Goal: Use online tool/utility: Utilize a website feature to perform a specific function

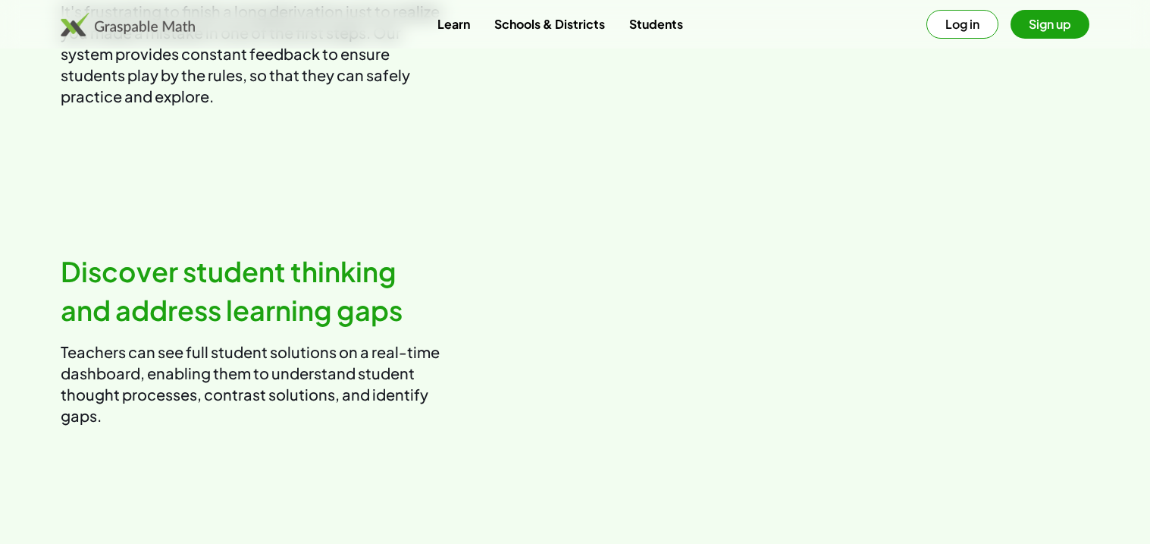
click at [760, 135] on video at bounding box center [839, 9] width 503 height 251
click at [864, 134] on video at bounding box center [839, 8] width 503 height 251
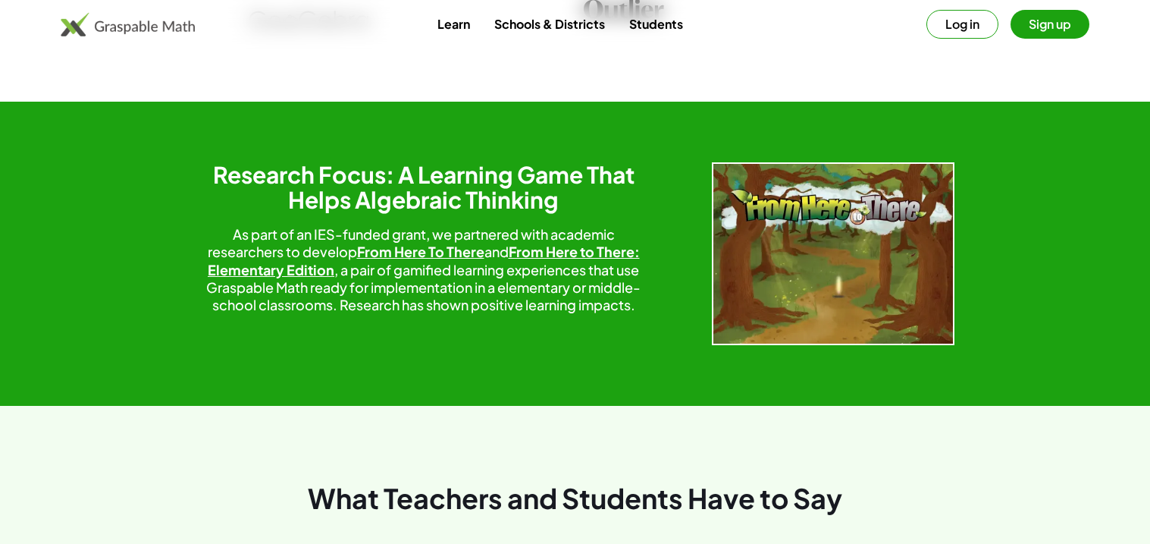
scroll to position [0, 0]
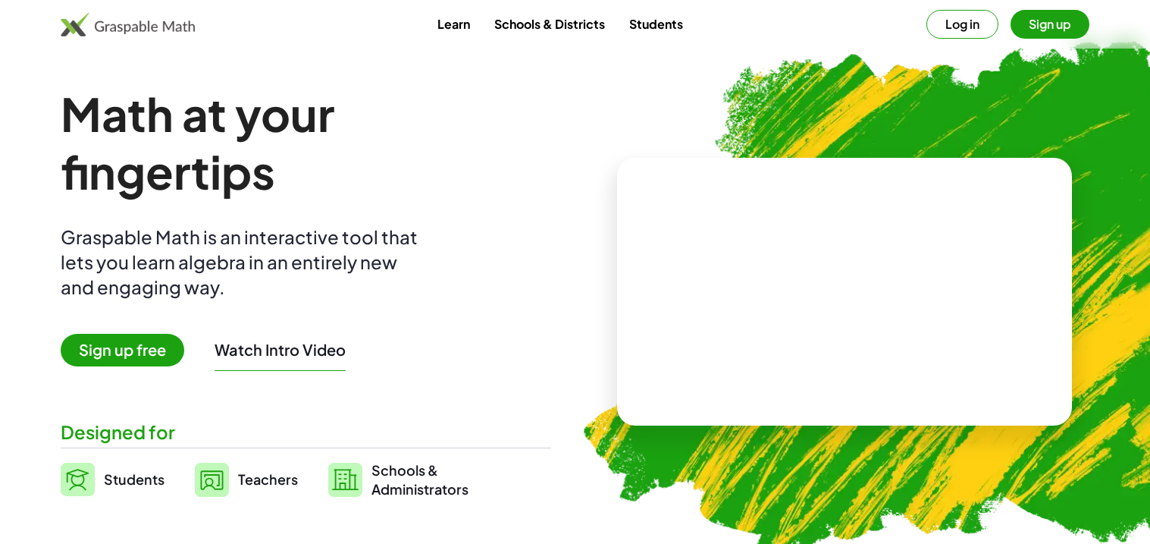
click at [982, 18] on button "Log in" at bounding box center [963, 24] width 72 height 29
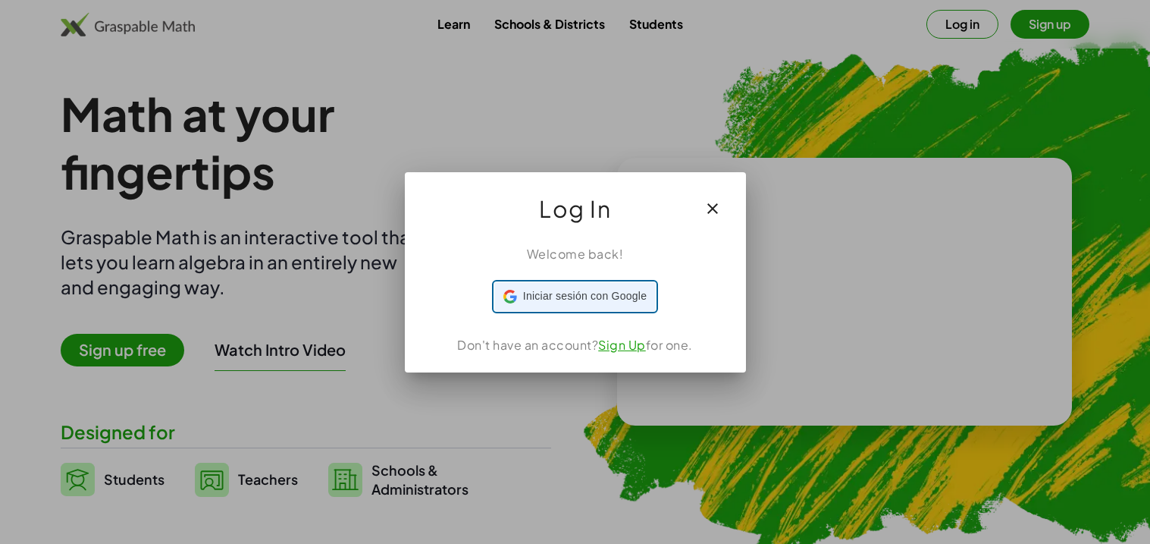
click at [641, 297] on span "Iniciar sesión con Google" at bounding box center [585, 296] width 124 height 16
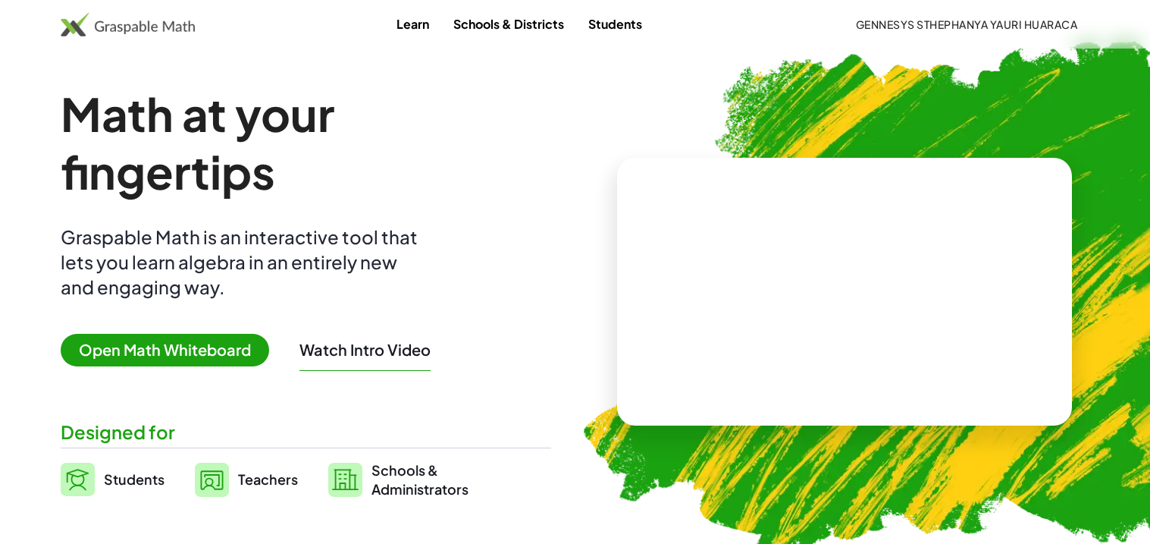
click at [205, 362] on span "Open Math Whiteboard" at bounding box center [165, 350] width 209 height 33
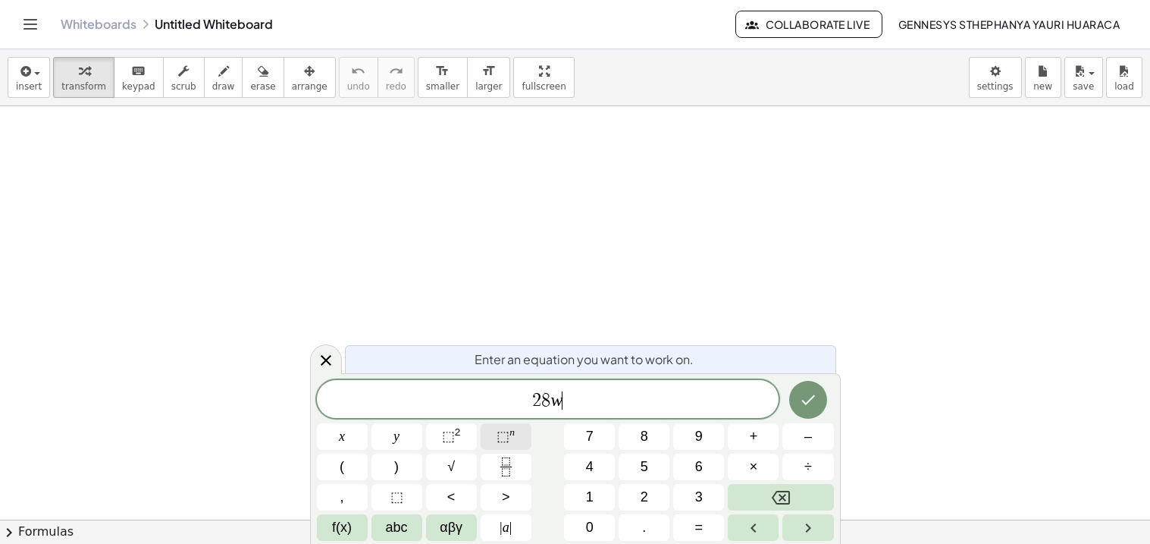
click at [492, 441] on button "⬚ n" at bounding box center [506, 436] width 51 height 27
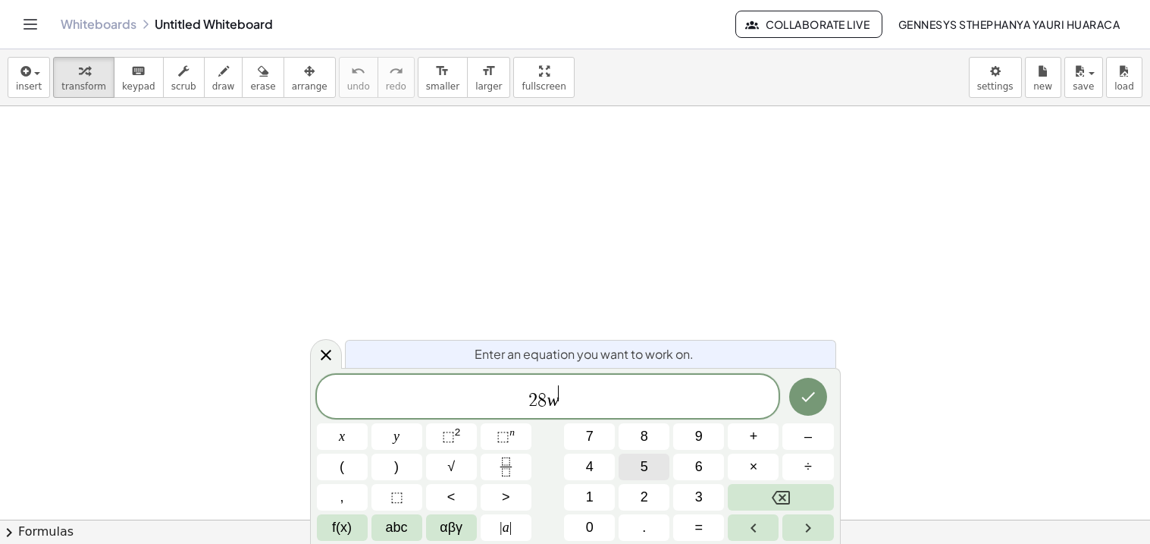
click at [644, 471] on span "5" at bounding box center [645, 466] width 8 height 20
click at [795, 462] on button "÷" at bounding box center [807, 466] width 51 height 27
click at [586, 409] on span "2 8 w 5 ​" at bounding box center [548, 397] width 463 height 27
click at [493, 459] on button "Fraction" at bounding box center [506, 466] width 51 height 27
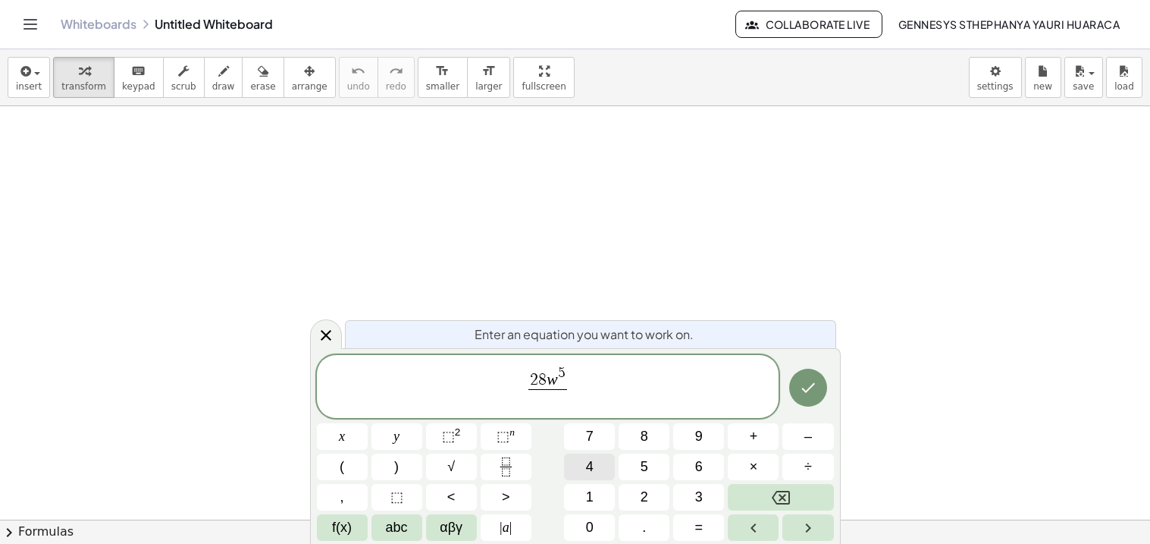
click at [595, 456] on button "4" at bounding box center [589, 466] width 51 height 27
click at [682, 437] on button "9" at bounding box center [698, 436] width 51 height 27
click at [817, 372] on button "Done" at bounding box center [808, 387] width 38 height 38
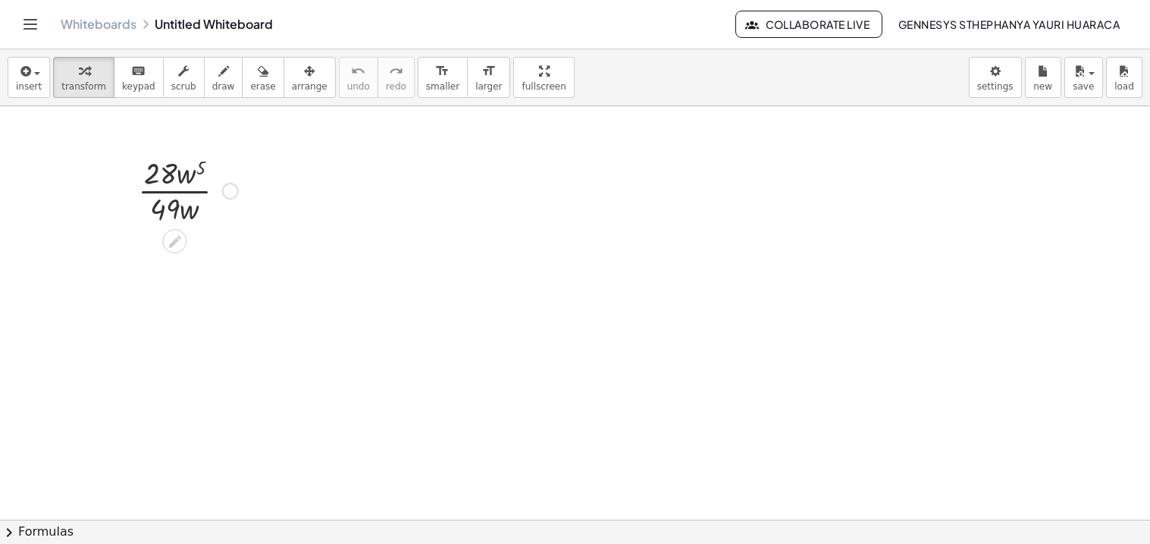
click at [195, 179] on div at bounding box center [187, 190] width 115 height 76
click at [161, 182] on div at bounding box center [187, 190] width 115 height 76
drag, startPoint x: 182, startPoint y: 187, endPoint x: 286, endPoint y: 196, distance: 104.2
click at [193, 180] on div at bounding box center [187, 190] width 115 height 76
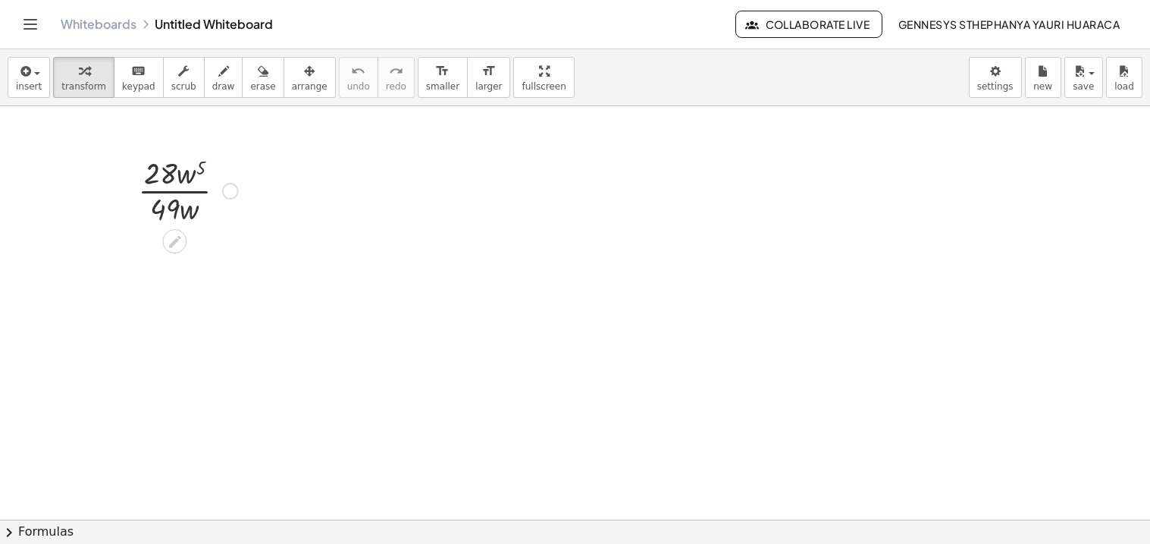
click at [168, 180] on div at bounding box center [187, 190] width 115 height 76
click at [177, 236] on icon at bounding box center [174, 241] width 12 height 12
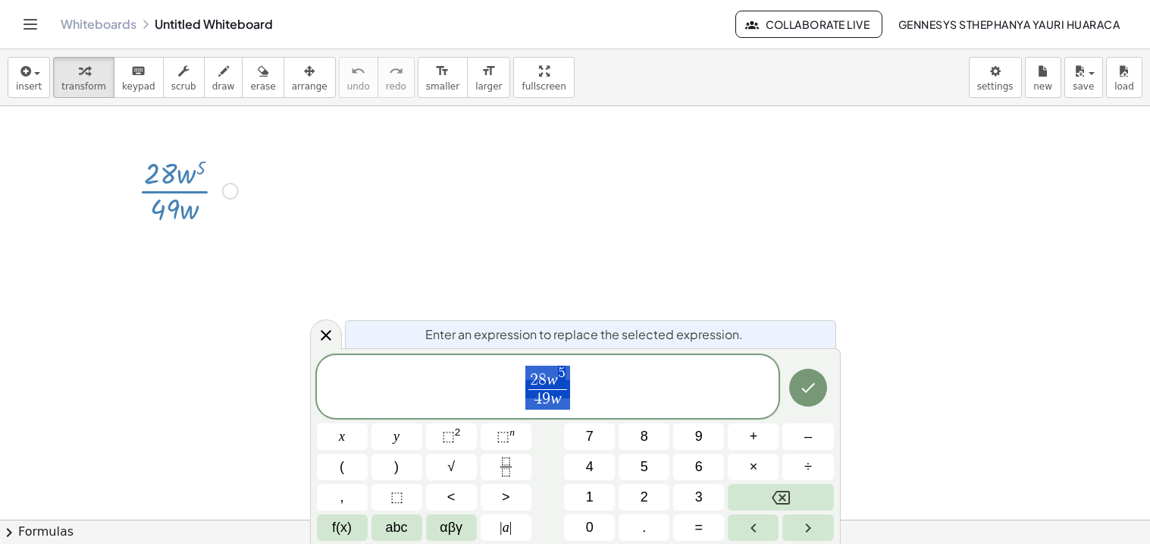
click at [177, 236] on icon at bounding box center [174, 241] width 12 height 12
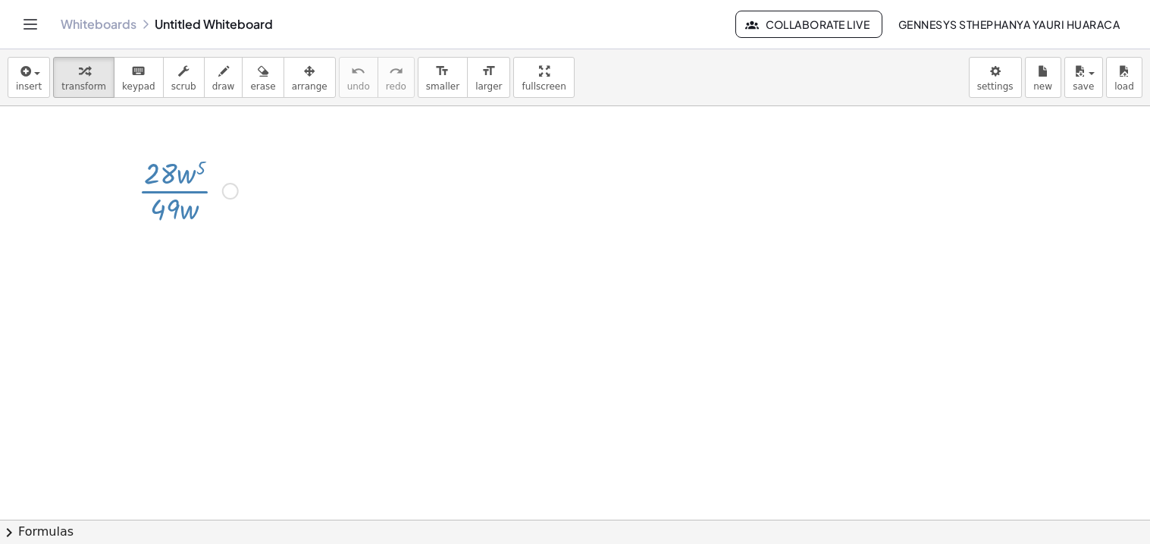
click at [232, 190] on div at bounding box center [230, 191] width 17 height 17
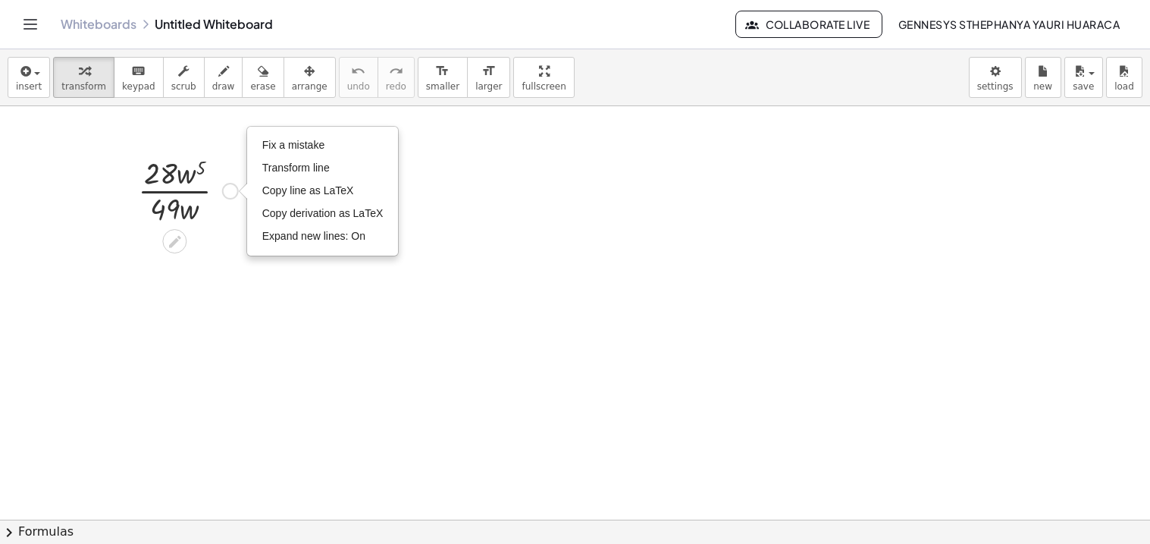
click at [232, 190] on div "Fix a mistake Transform line Copy line as LaTeX Copy derivation as LaTeX Expand…" at bounding box center [230, 191] width 17 height 17
click at [197, 184] on div at bounding box center [187, 190] width 115 height 76
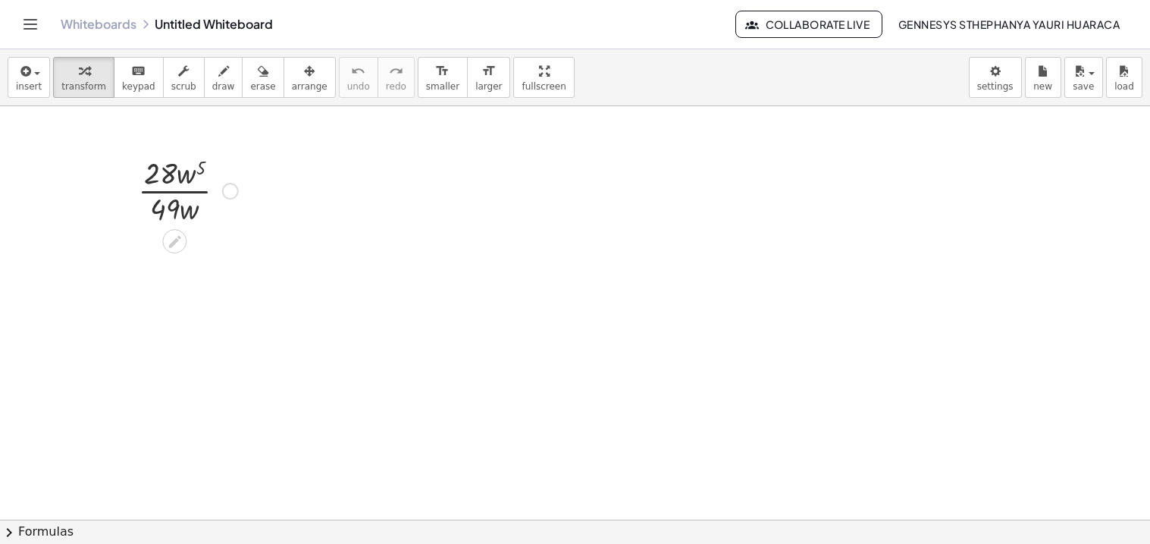
click at [190, 179] on div at bounding box center [187, 190] width 115 height 76
click at [186, 193] on div at bounding box center [187, 190] width 115 height 76
drag, startPoint x: 187, startPoint y: 180, endPoint x: 166, endPoint y: 217, distance: 42.1
click at [166, 217] on div at bounding box center [187, 190] width 115 height 76
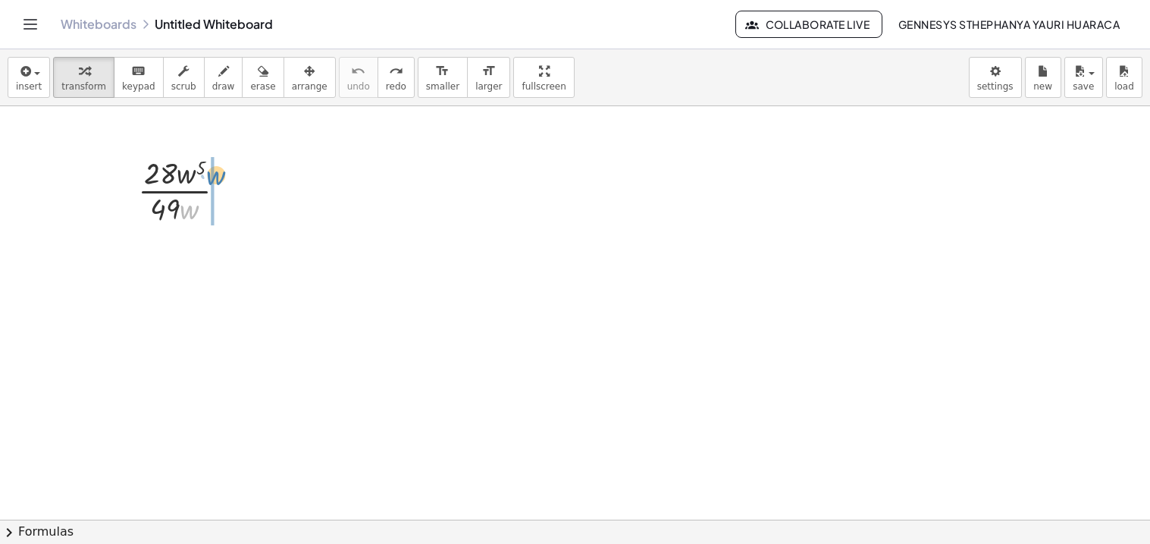
drag, startPoint x: 189, startPoint y: 218, endPoint x: 215, endPoint y: 184, distance: 43.2
click at [215, 184] on div at bounding box center [187, 190] width 115 height 76
drag, startPoint x: 190, startPoint y: 209, endPoint x: 171, endPoint y: 175, distance: 38.4
click at [171, 175] on div at bounding box center [187, 190] width 115 height 76
drag, startPoint x: 193, startPoint y: 209, endPoint x: 184, endPoint y: 169, distance: 40.5
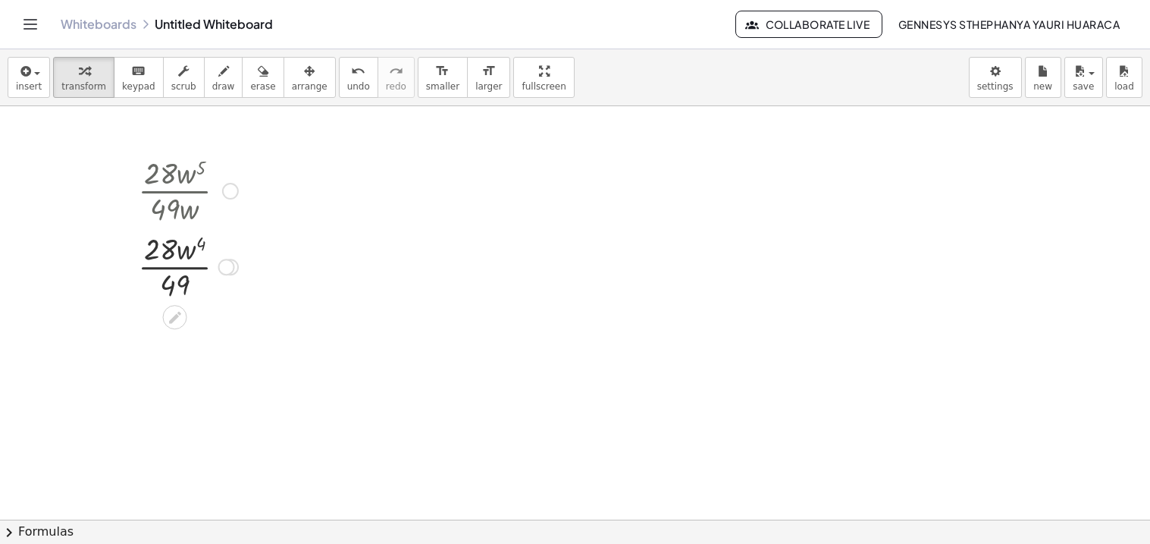
click at [166, 259] on div at bounding box center [187, 265] width 115 height 76
drag, startPoint x: 180, startPoint y: 256, endPoint x: 215, endPoint y: 266, distance: 36.5
click at [215, 266] on div at bounding box center [187, 265] width 115 height 76
click at [160, 318] on div at bounding box center [187, 341] width 125 height 76
click at [157, 332] on div at bounding box center [187, 341] width 125 height 76
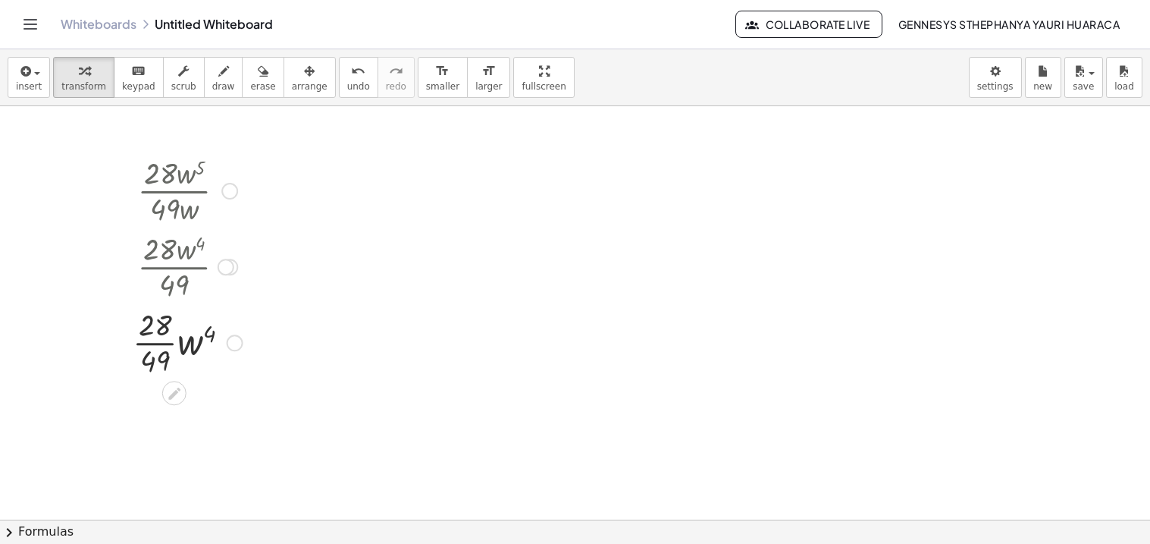
click at [157, 332] on div at bounding box center [187, 341] width 125 height 76
click at [158, 358] on div at bounding box center [187, 341] width 125 height 76
drag, startPoint x: 158, startPoint y: 326, endPoint x: 154, endPoint y: 363, distance: 37.4
click at [201, 174] on div at bounding box center [187, 190] width 125 height 76
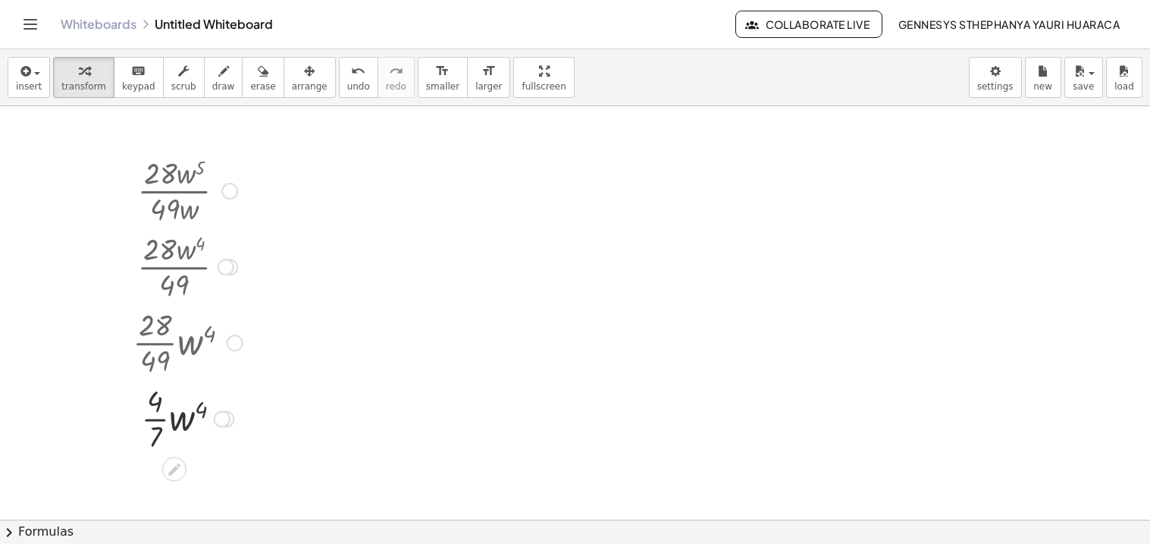
click at [182, 430] on div at bounding box center [187, 417] width 125 height 76
click at [185, 415] on div at bounding box center [187, 417] width 125 height 76
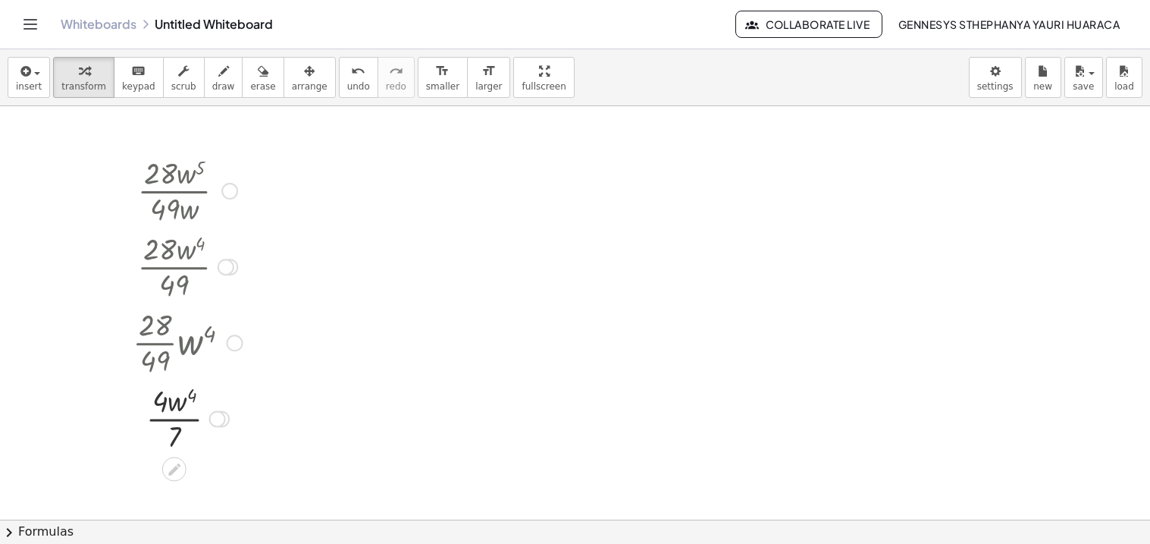
click at [185, 415] on div at bounding box center [187, 417] width 125 height 76
click at [351, 68] on icon "undo" at bounding box center [358, 71] width 14 height 18
click at [153, 428] on div at bounding box center [188, 417] width 134 height 76
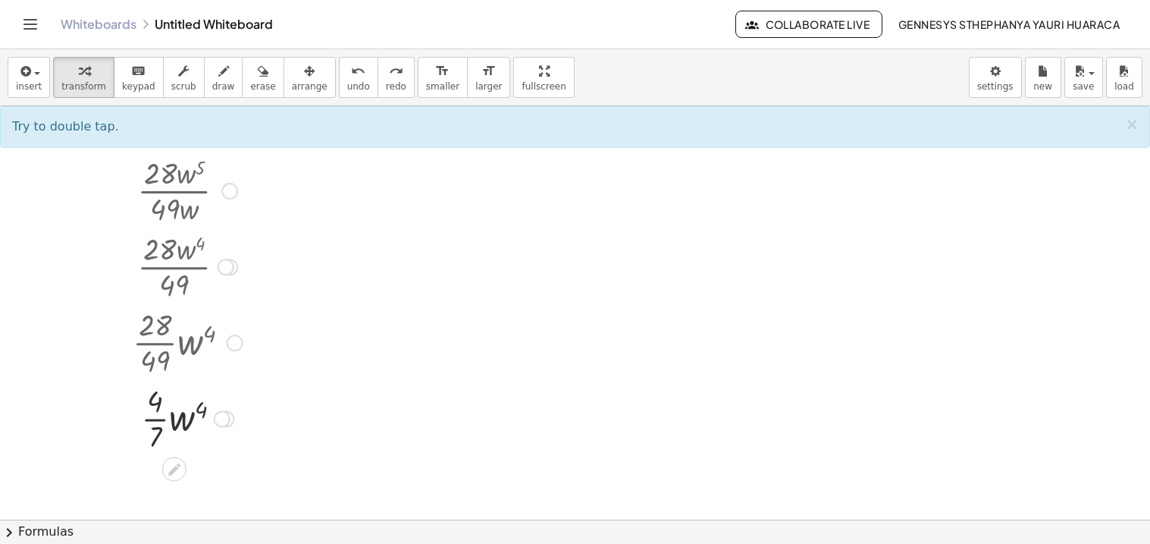
click at [153, 428] on div at bounding box center [188, 417] width 134 height 76
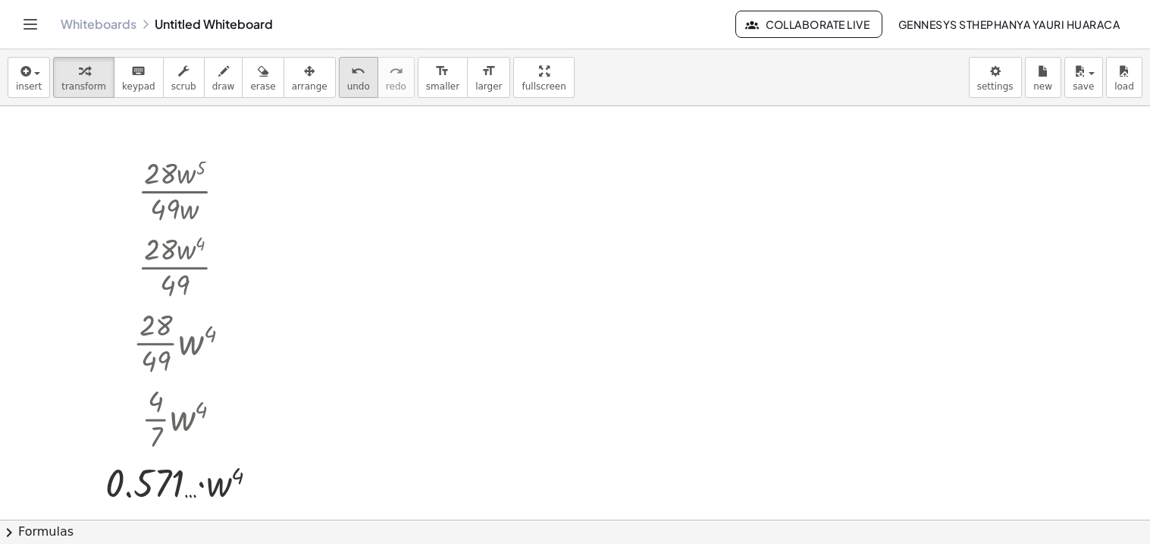
click at [347, 81] on span "undo" at bounding box center [358, 86] width 23 height 11
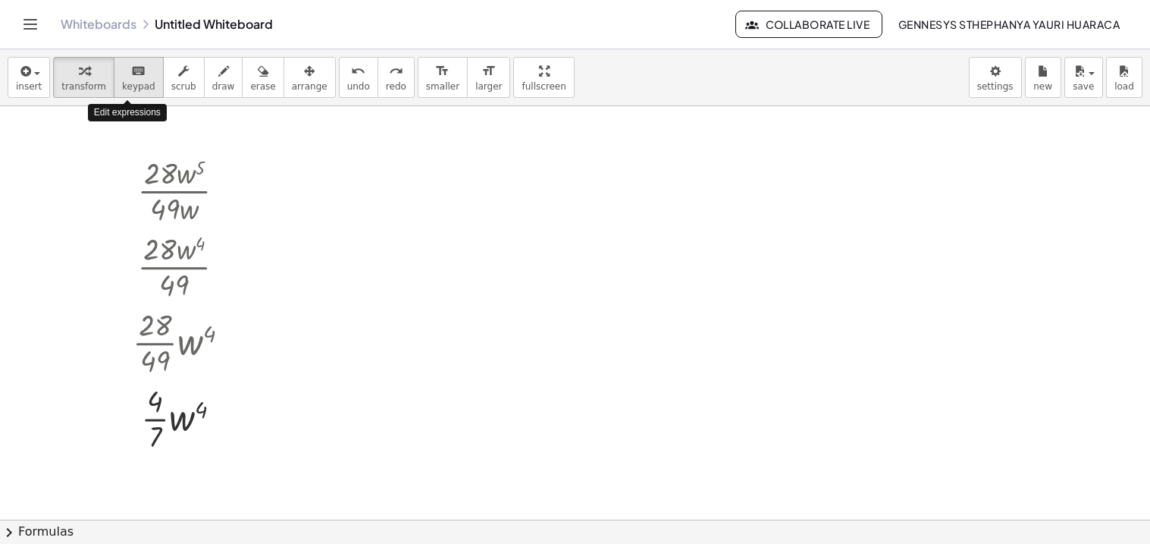
click at [131, 88] on span "keypad" at bounding box center [138, 86] width 33 height 11
click at [327, 169] on div at bounding box center [575, 519] width 1150 height 826
click at [71, 84] on span "transform" at bounding box center [83, 86] width 45 height 11
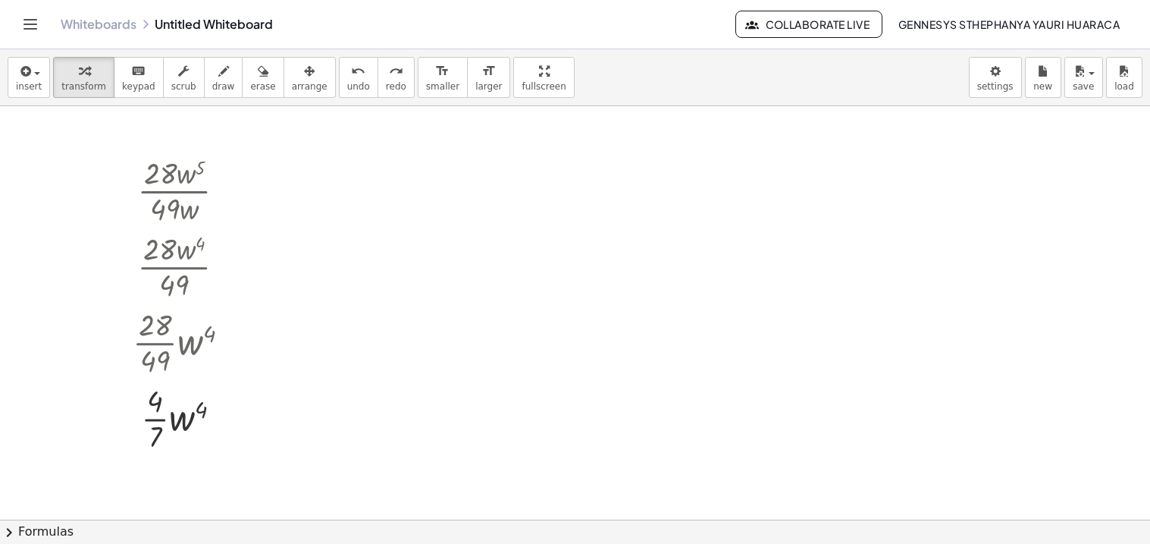
click at [267, 168] on div at bounding box center [575, 519] width 1150 height 826
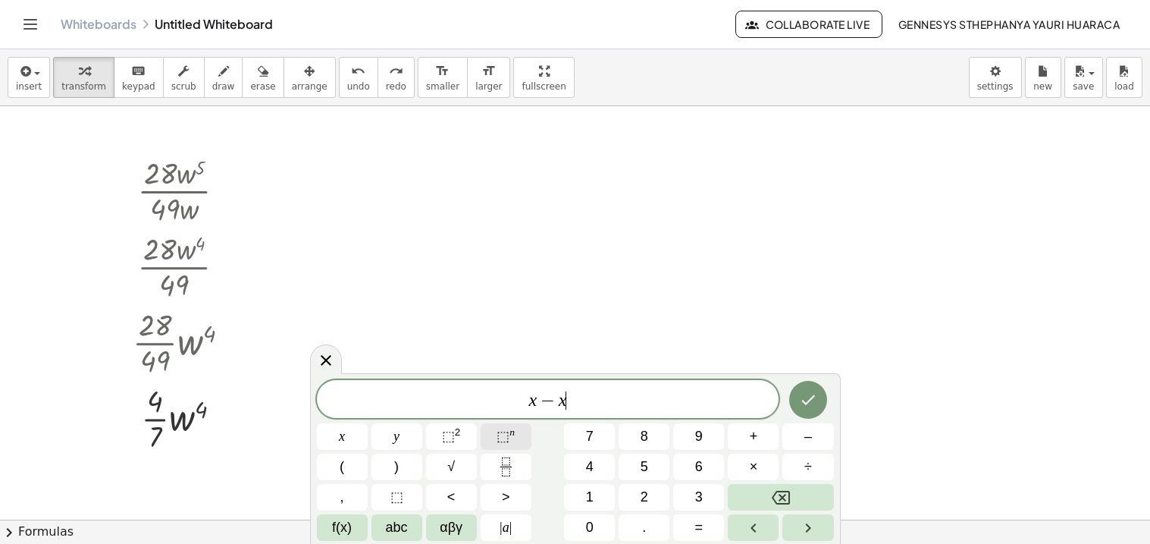
click at [491, 442] on button "⬚ n" at bounding box center [506, 436] width 51 height 27
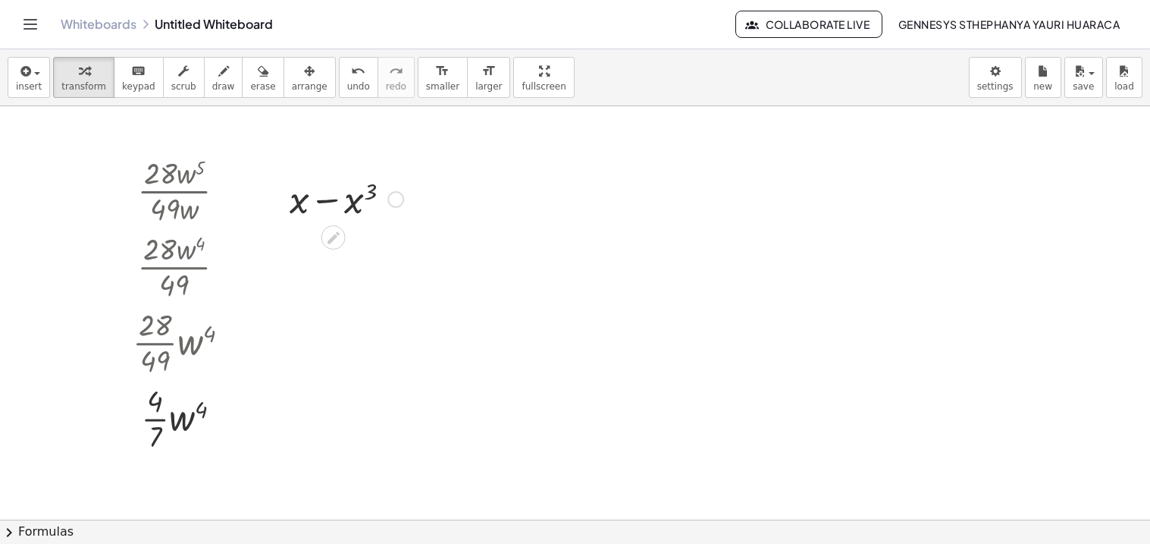
click at [333, 199] on div at bounding box center [346, 198] width 129 height 52
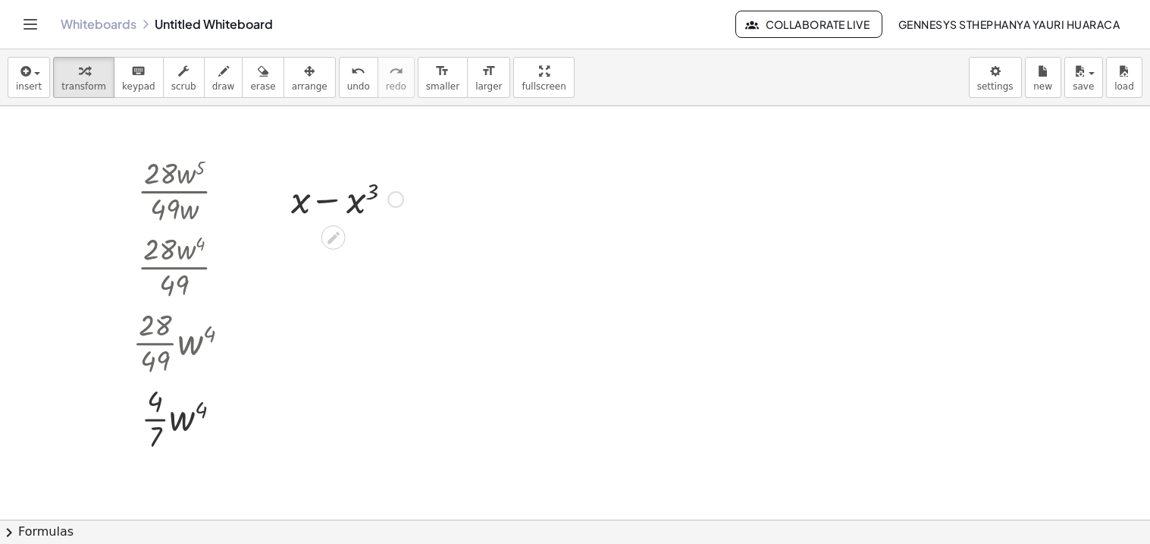
click at [333, 199] on div at bounding box center [346, 198] width 129 height 52
click at [382, 199] on div at bounding box center [346, 198] width 129 height 52
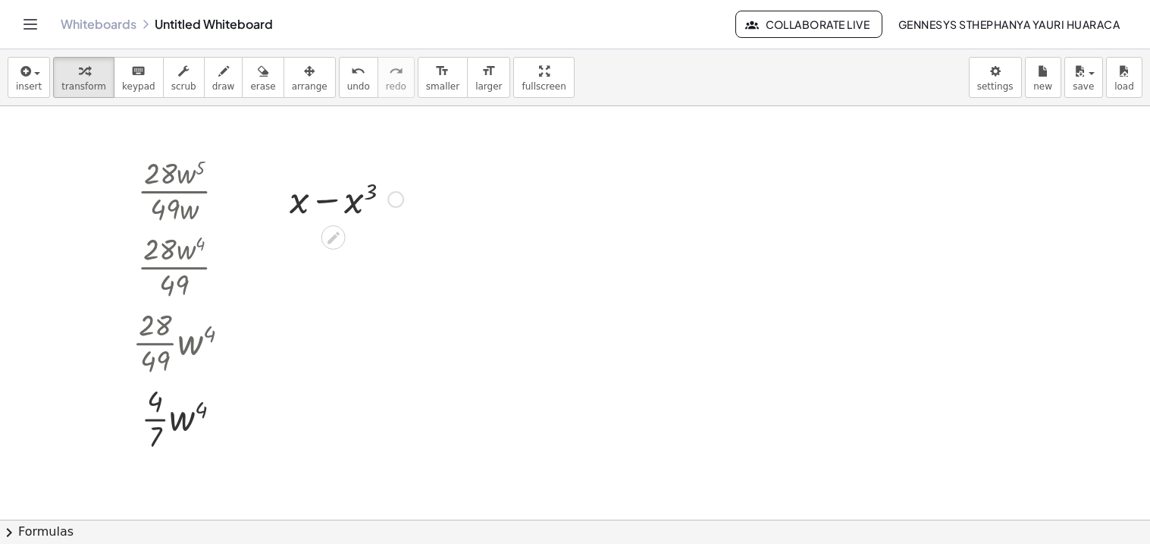
click at [395, 200] on div at bounding box center [395, 199] width 17 height 17
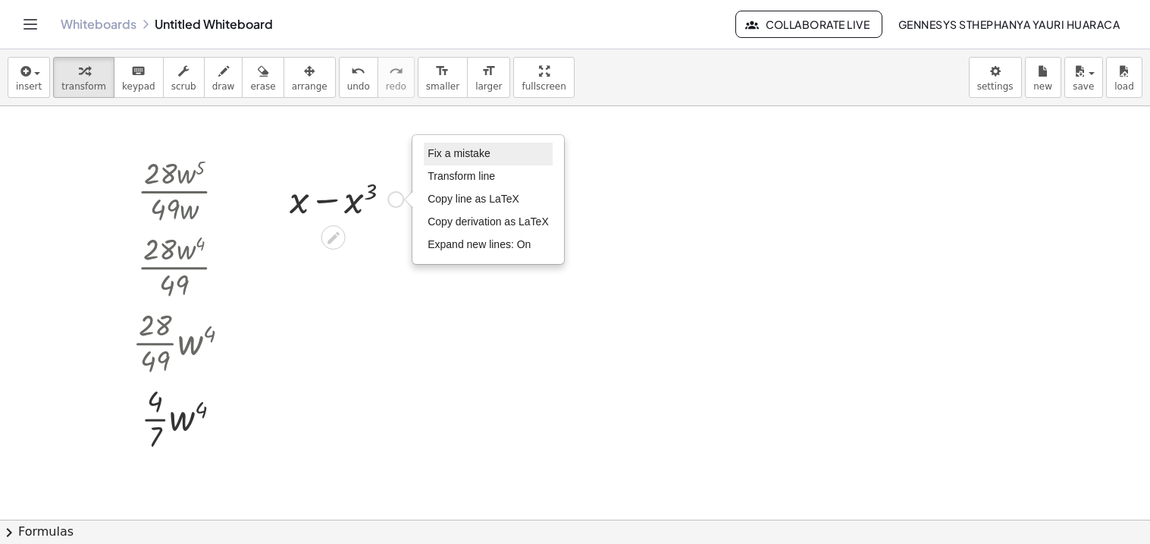
click at [495, 147] on li "Fix a mistake" at bounding box center [488, 154] width 129 height 23
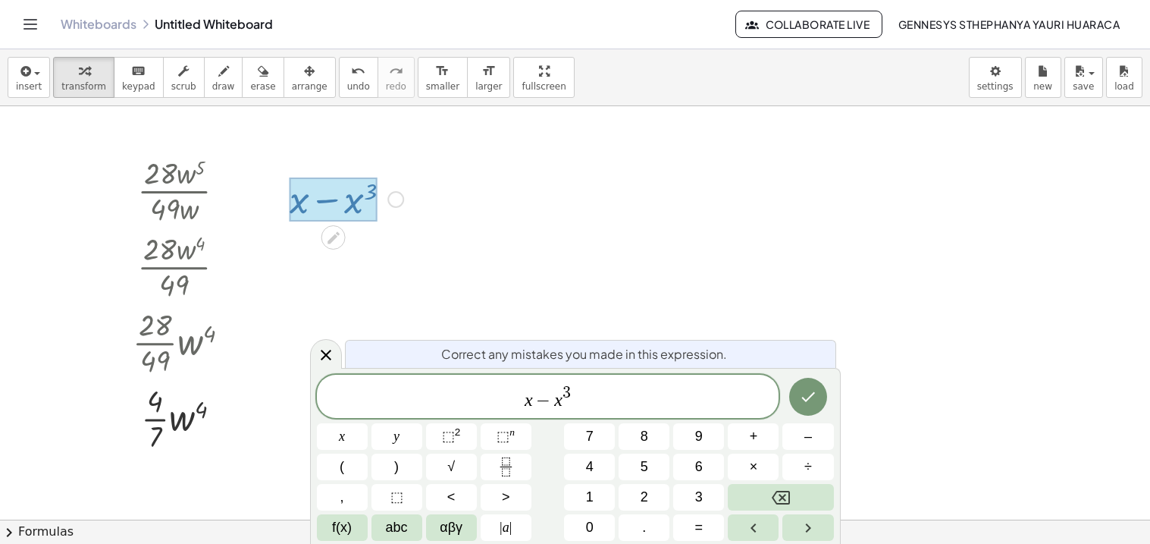
click at [553, 400] on span "x − x 3 ​" at bounding box center [548, 397] width 463 height 27
click at [516, 475] on button "Fraction" at bounding box center [506, 466] width 51 height 27
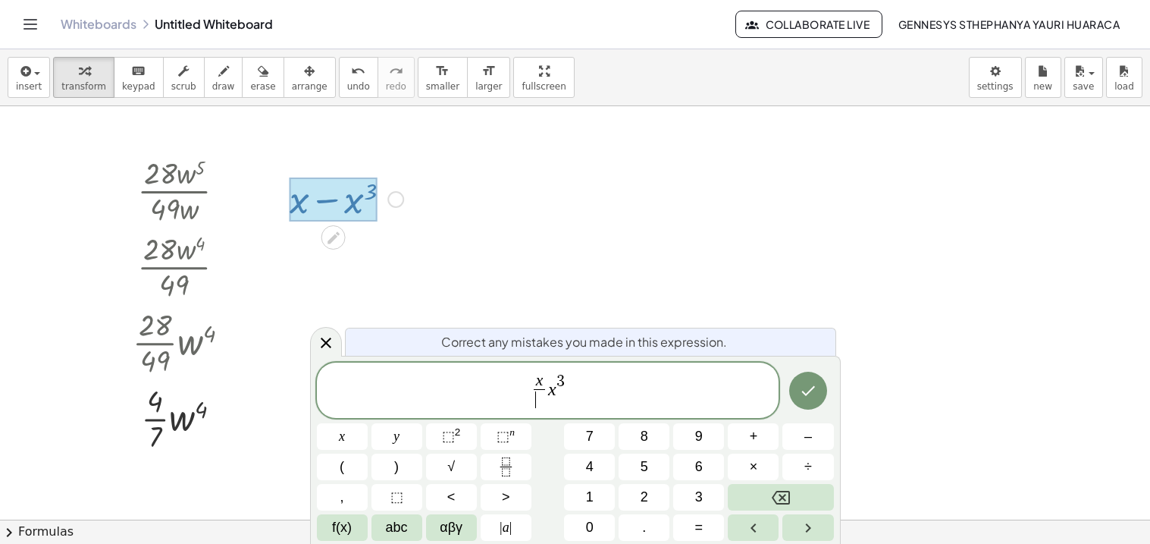
click at [570, 396] on span "x ​ ​ x 3" at bounding box center [548, 392] width 463 height 40
click at [515, 441] on button "⬚ n" at bounding box center [506, 436] width 51 height 27
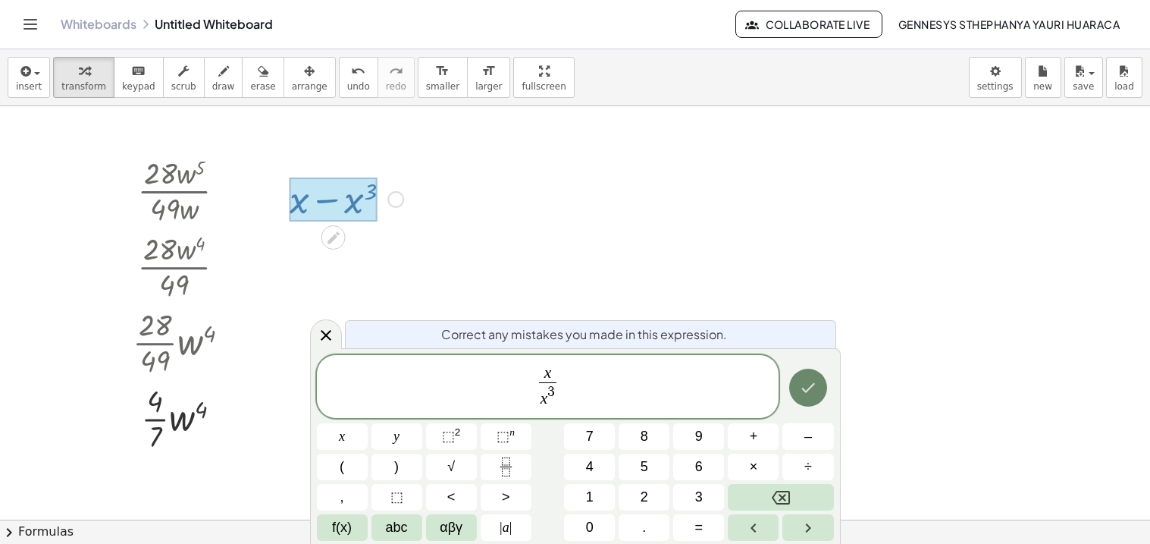
click at [810, 394] on icon "Done" at bounding box center [808, 387] width 18 height 18
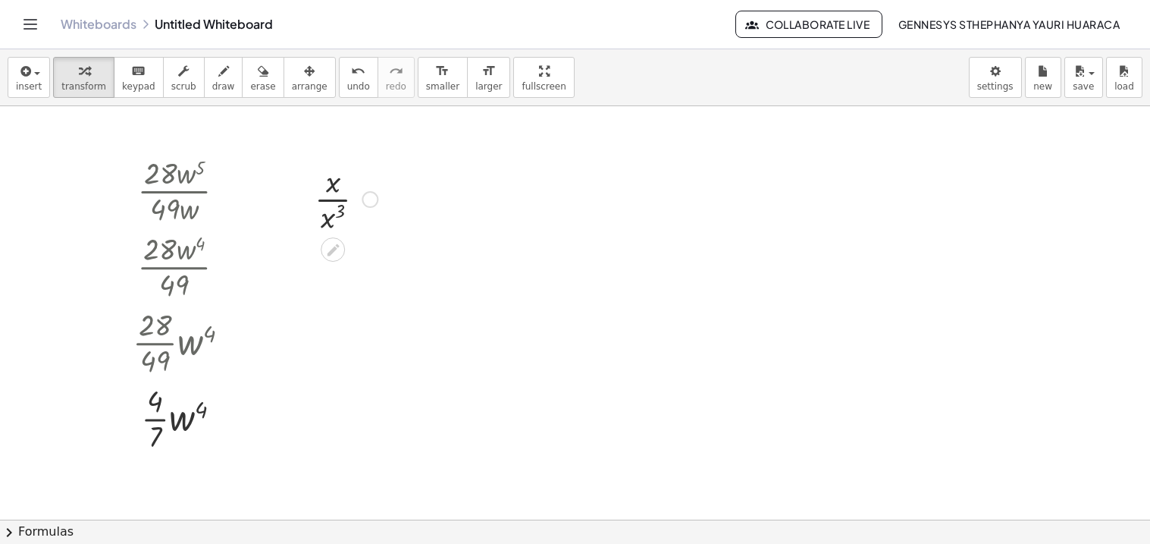
click at [336, 210] on div at bounding box center [346, 198] width 78 height 76
click at [329, 193] on div at bounding box center [346, 198] width 78 height 76
click at [329, 193] on div at bounding box center [347, 198] width 84 height 50
click at [339, 96] on button "undo undo" at bounding box center [358, 77] width 39 height 41
click at [347, 83] on span "undo" at bounding box center [358, 86] width 23 height 11
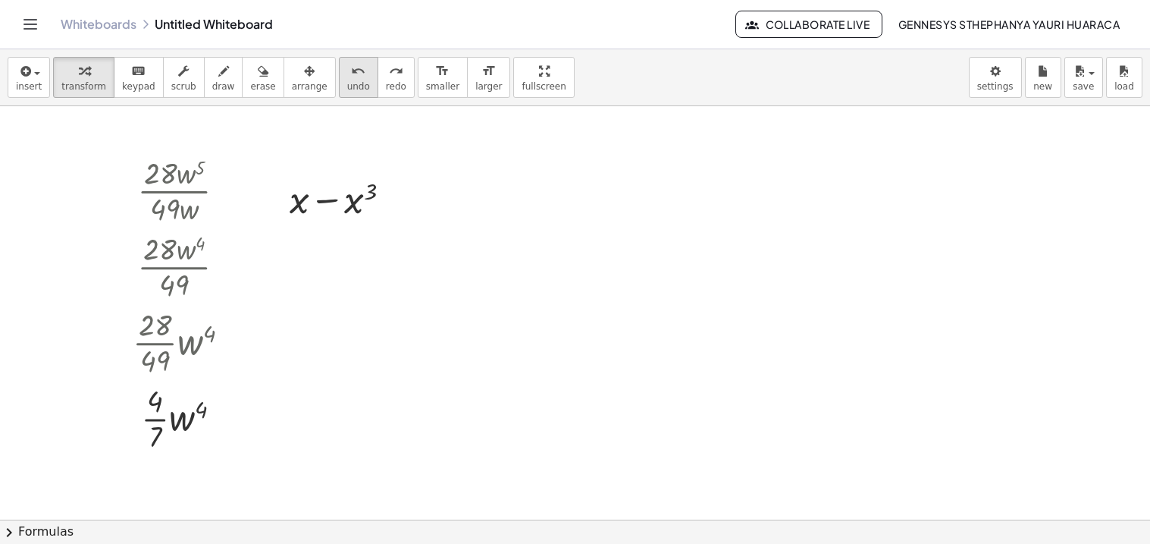
click at [347, 85] on span "undo" at bounding box center [358, 86] width 23 height 11
click at [362, 204] on div at bounding box center [575, 519] width 1150 height 826
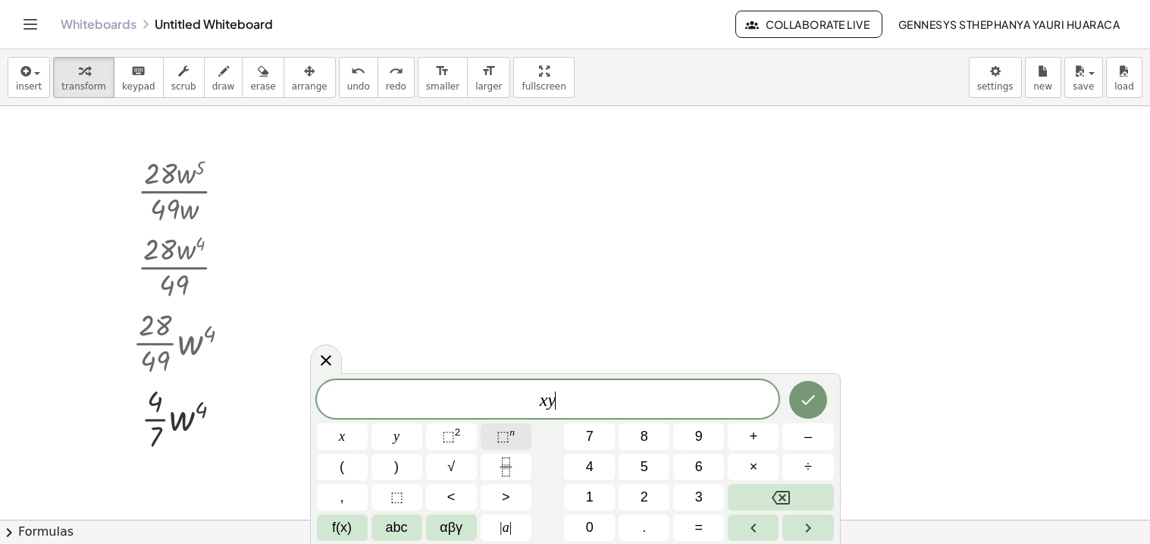
click at [497, 434] on span "⬚" at bounding box center [503, 435] width 13 height 15
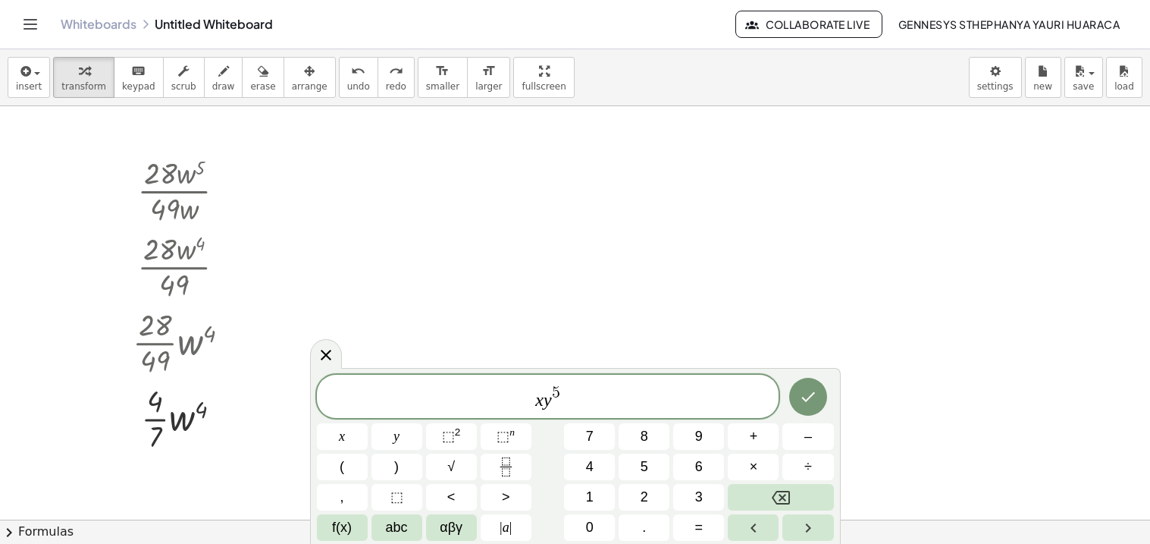
click at [650, 405] on span "x y 5 ​" at bounding box center [548, 397] width 463 height 27
click at [515, 428] on span "⬚ n" at bounding box center [506, 436] width 18 height 20
click at [506, 471] on icon "Fraction" at bounding box center [506, 466] width 19 height 19
click at [587, 409] on span "x y 5 b 7 ​" at bounding box center [548, 397] width 463 height 27
click at [503, 458] on icon "Fraction" at bounding box center [506, 466] width 19 height 19
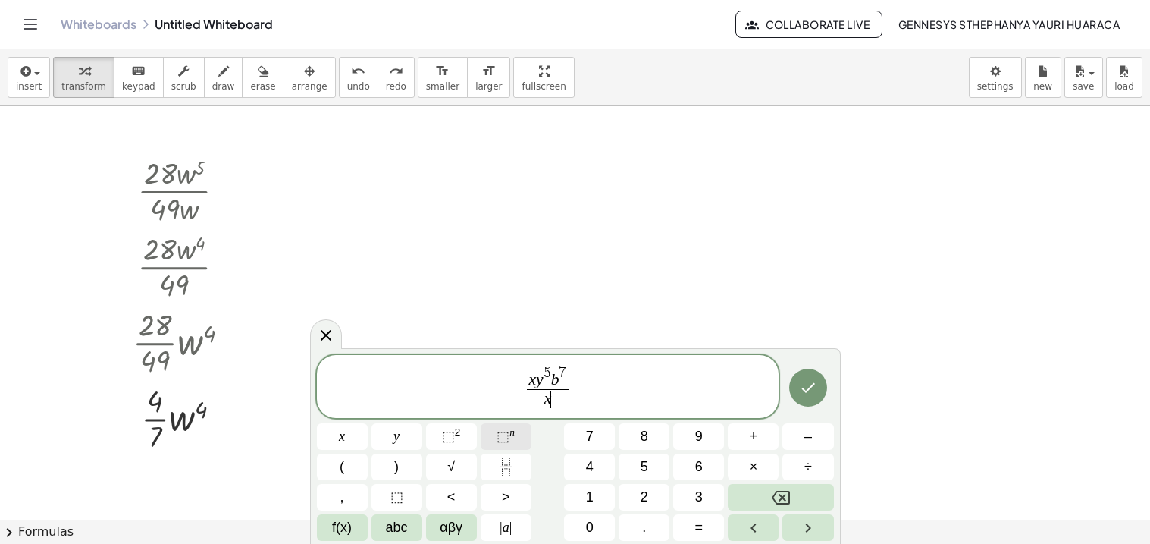
click at [505, 444] on span "⬚" at bounding box center [503, 435] width 13 height 15
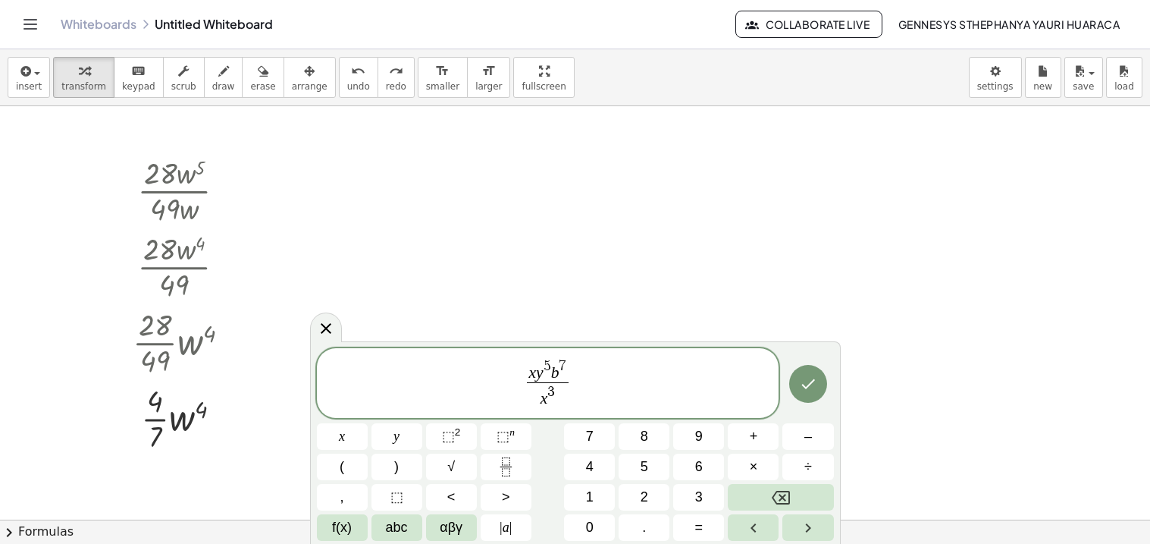
click at [591, 412] on div "x y 5 b 7 x 3 ​ ​" at bounding box center [548, 383] width 463 height 70
click at [579, 401] on span "x y 5 b 7 x 3 ​ ​" at bounding box center [548, 384] width 463 height 54
click at [569, 403] on span "x y 5 b 7 x 3 ​" at bounding box center [548, 384] width 48 height 51
click at [506, 449] on button "⬚ n" at bounding box center [506, 436] width 51 height 27
click at [812, 390] on icon "Done" at bounding box center [808, 384] width 18 height 18
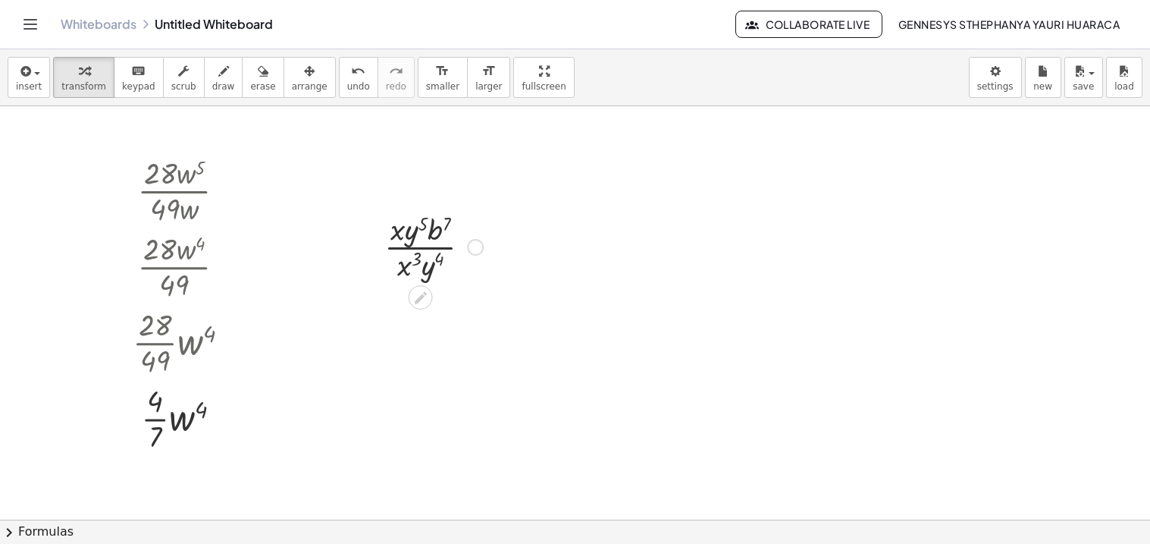
click at [406, 228] on div at bounding box center [434, 246] width 114 height 76
click at [413, 240] on div at bounding box center [434, 246] width 114 height 76
click at [440, 241] on div at bounding box center [434, 246] width 114 height 76
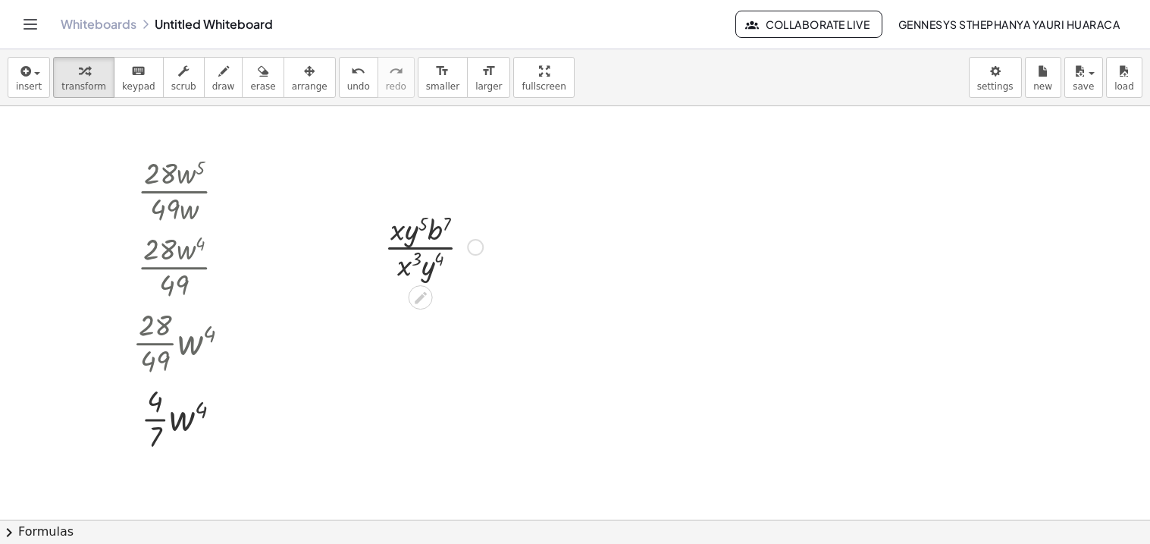
click at [440, 241] on div at bounding box center [434, 246] width 114 height 76
drag, startPoint x: 403, startPoint y: 270, endPoint x: 373, endPoint y: 236, distance: 45.2
click at [373, 236] on div "· x 3 · x · y 5 · b 7 · x 3 · y 4" at bounding box center [428, 245] width 133 height 83
click at [403, 320] on div at bounding box center [433, 322] width 159 height 76
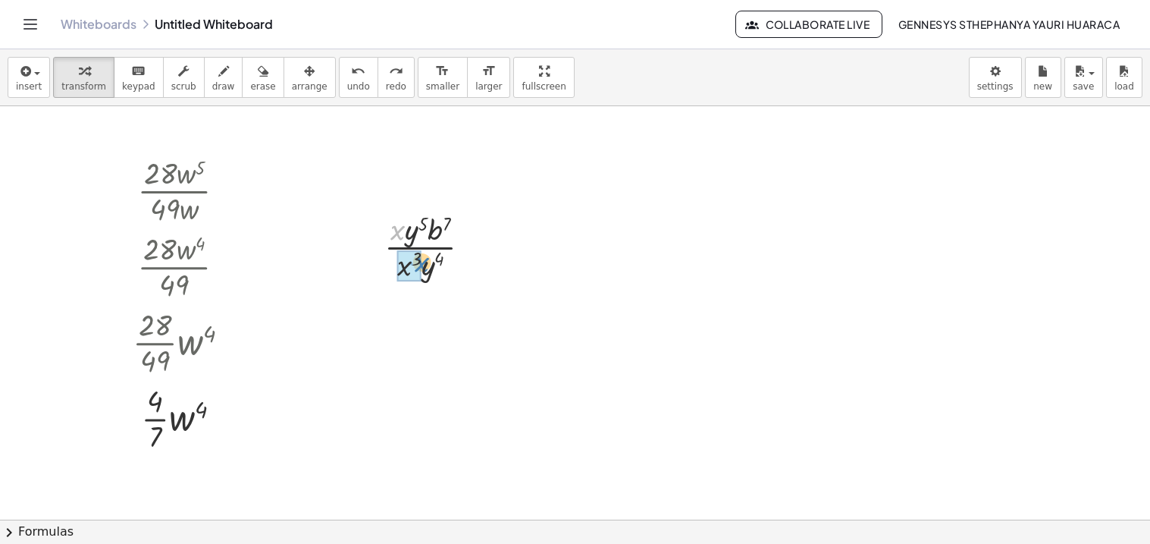
drag, startPoint x: 397, startPoint y: 232, endPoint x: 421, endPoint y: 264, distance: 39.6
click at [421, 264] on div at bounding box center [434, 246] width 114 height 76
click at [409, 309] on div at bounding box center [434, 322] width 114 height 76
click at [418, 318] on div at bounding box center [434, 322] width 114 height 76
drag, startPoint x: 422, startPoint y: 337, endPoint x: 415, endPoint y: 301, distance: 37.0
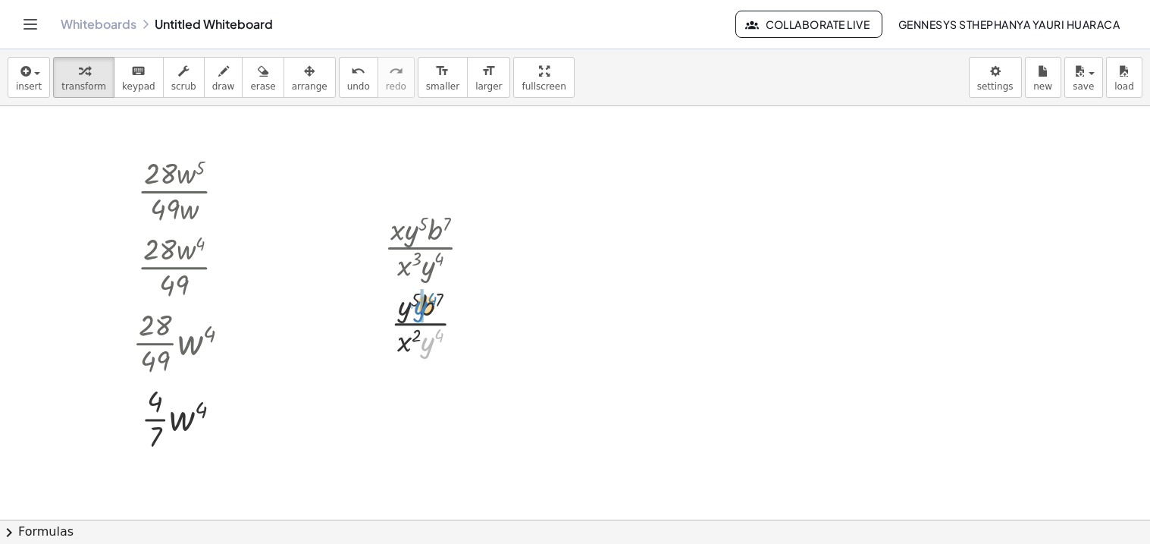
click at [415, 301] on div at bounding box center [434, 322] width 114 height 76
drag, startPoint x: 413, startPoint y: 315, endPoint x: 418, endPoint y: 325, distance: 10.9
click at [418, 325] on div at bounding box center [434, 322] width 114 height 76
drag, startPoint x: 402, startPoint y: 311, endPoint x: 426, endPoint y: 350, distance: 46.3
drag, startPoint x: 404, startPoint y: 303, endPoint x: 421, endPoint y: 329, distance: 30.7
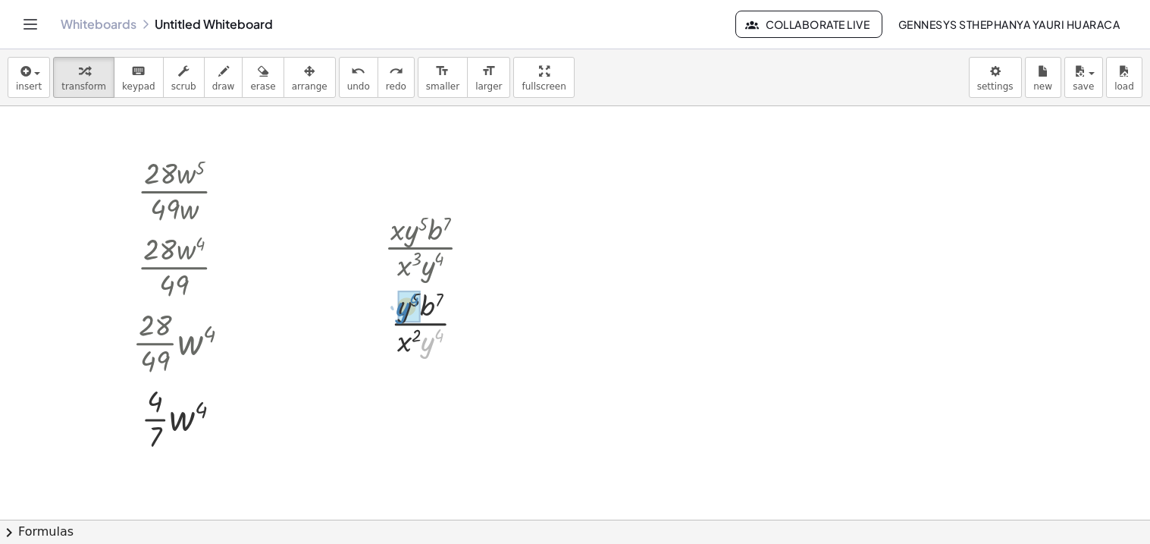
drag, startPoint x: 425, startPoint y: 343, endPoint x: 399, endPoint y: 306, distance: 44.6
drag, startPoint x: 423, startPoint y: 381, endPoint x: 431, endPoint y: 384, distance: 8.6
click at [431, 384] on div at bounding box center [434, 397] width 114 height 76
click at [599, 146] on div at bounding box center [575, 519] width 1150 height 826
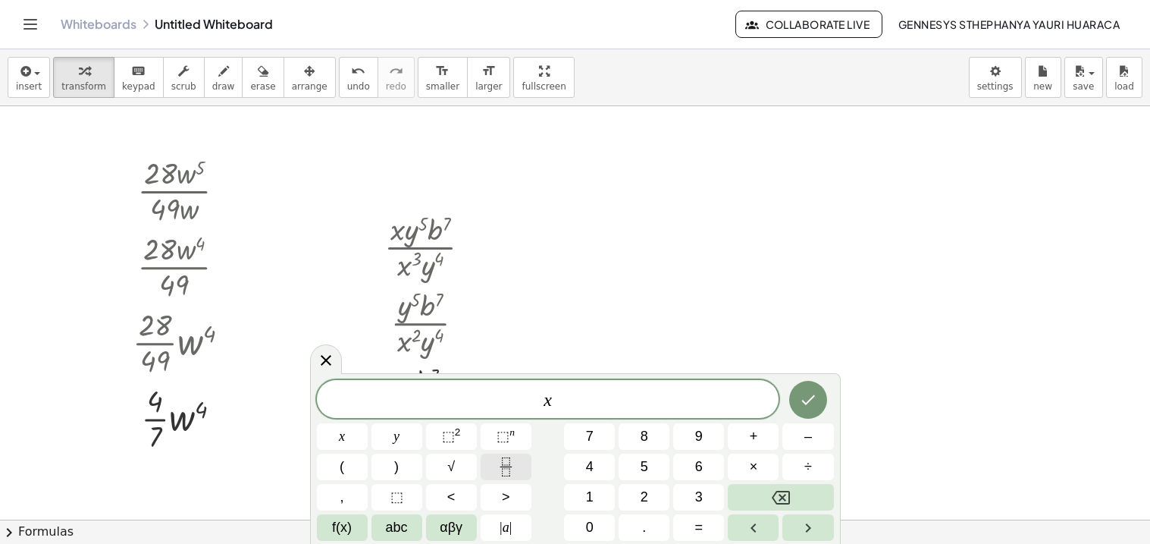
click at [512, 457] on icon "Fraction" at bounding box center [506, 466] width 19 height 19
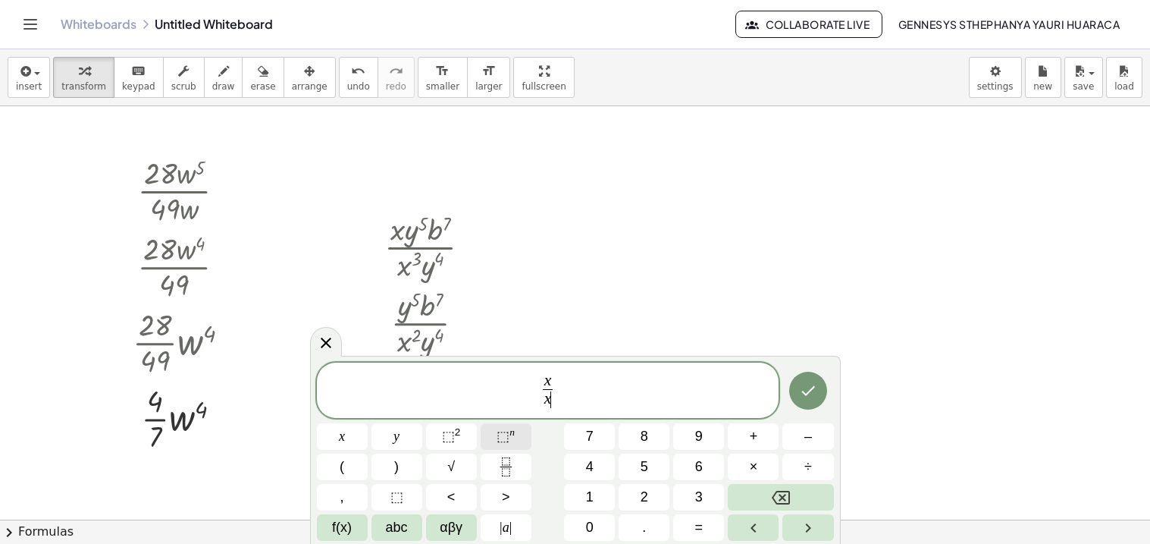
click at [511, 443] on span "⬚ n" at bounding box center [506, 436] width 18 height 20
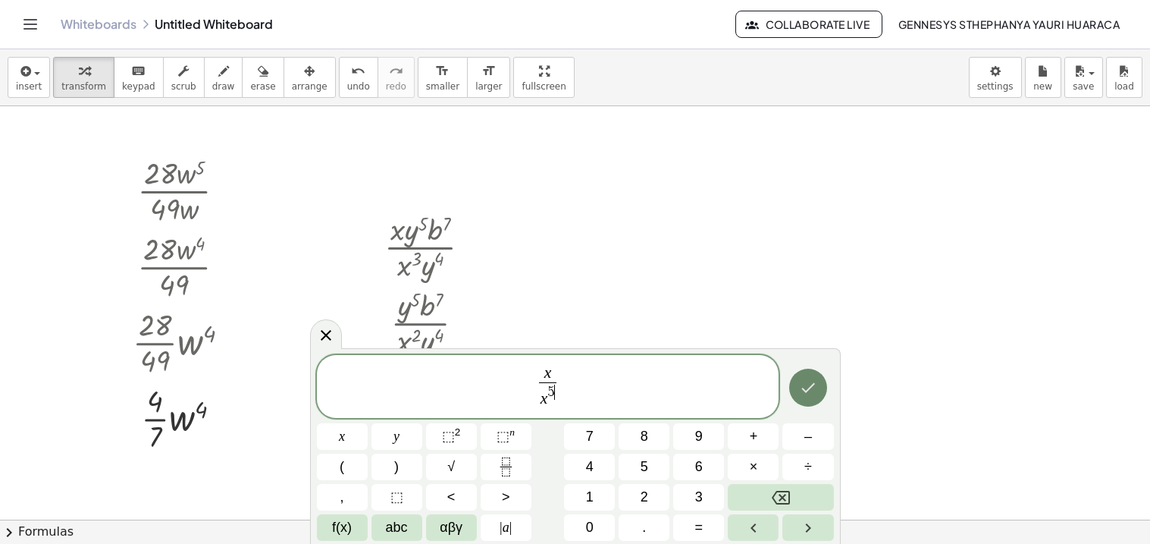
click at [818, 378] on button "Done" at bounding box center [808, 387] width 38 height 38
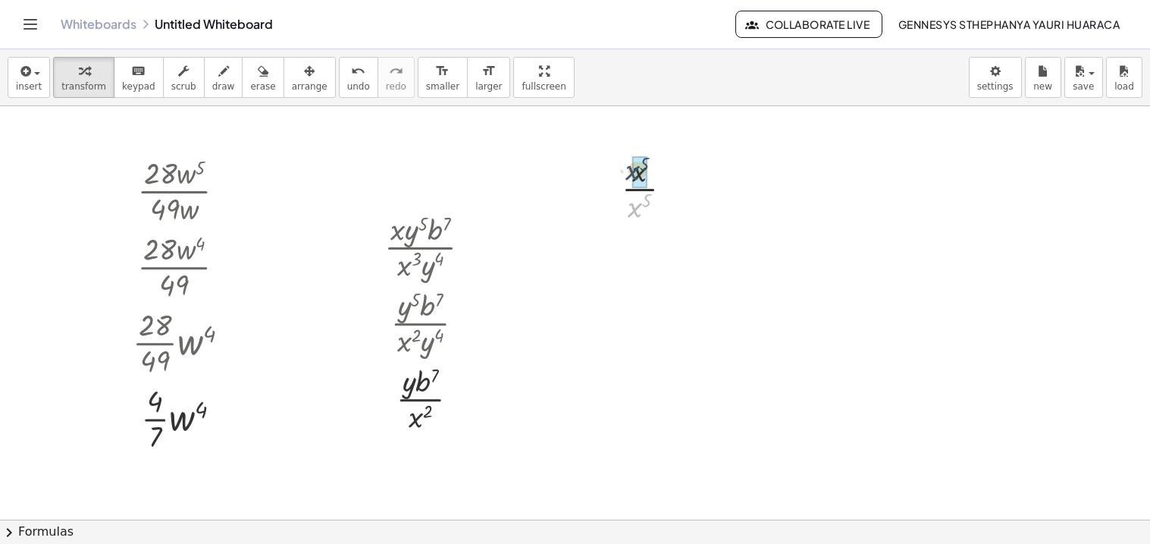
drag, startPoint x: 636, startPoint y: 213, endPoint x: 634, endPoint y: 173, distance: 40.2
drag, startPoint x: 641, startPoint y: 175, endPoint x: 640, endPoint y: 213, distance: 37.9
click at [765, 178] on div at bounding box center [575, 519] width 1150 height 826
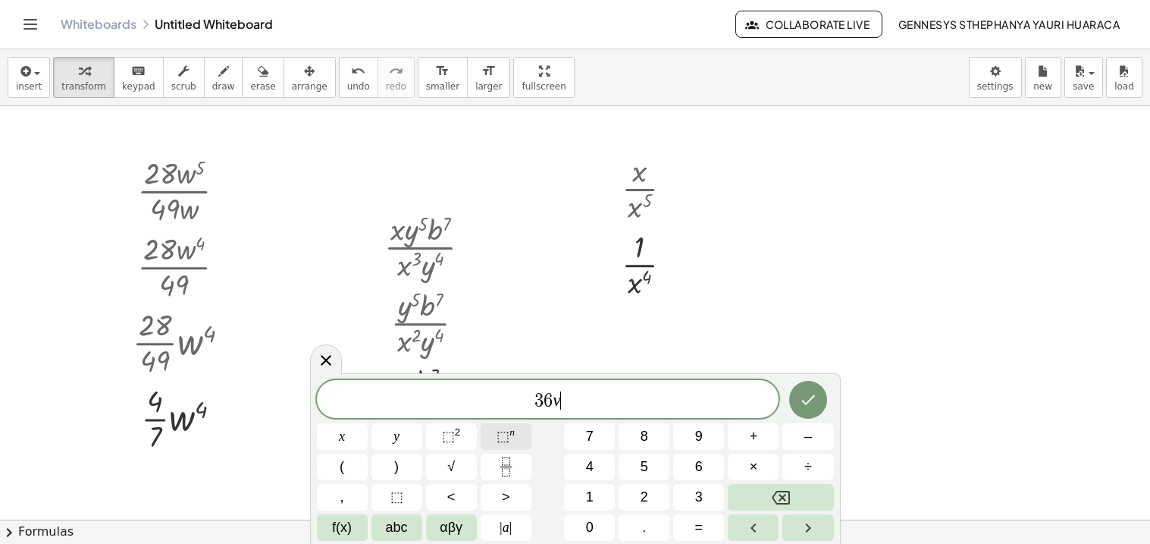
click at [522, 447] on button "⬚ n" at bounding box center [506, 436] width 51 height 27
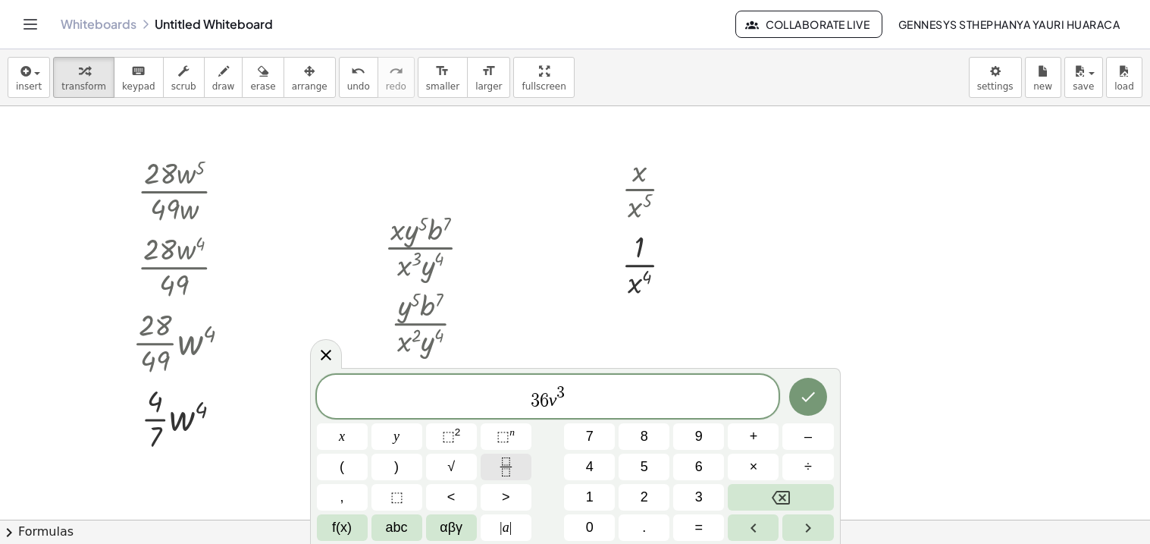
click at [516, 461] on button "Fraction" at bounding box center [506, 466] width 51 height 27
click at [607, 406] on span "3 6 v 3 ​" at bounding box center [548, 397] width 463 height 27
click at [510, 437] on span "⬚ n" at bounding box center [506, 436] width 18 height 20
click at [590, 398] on span "3 6 v 3 ​" at bounding box center [548, 397] width 463 height 27
click at [504, 461] on icon "Fraction" at bounding box center [506, 466] width 19 height 19
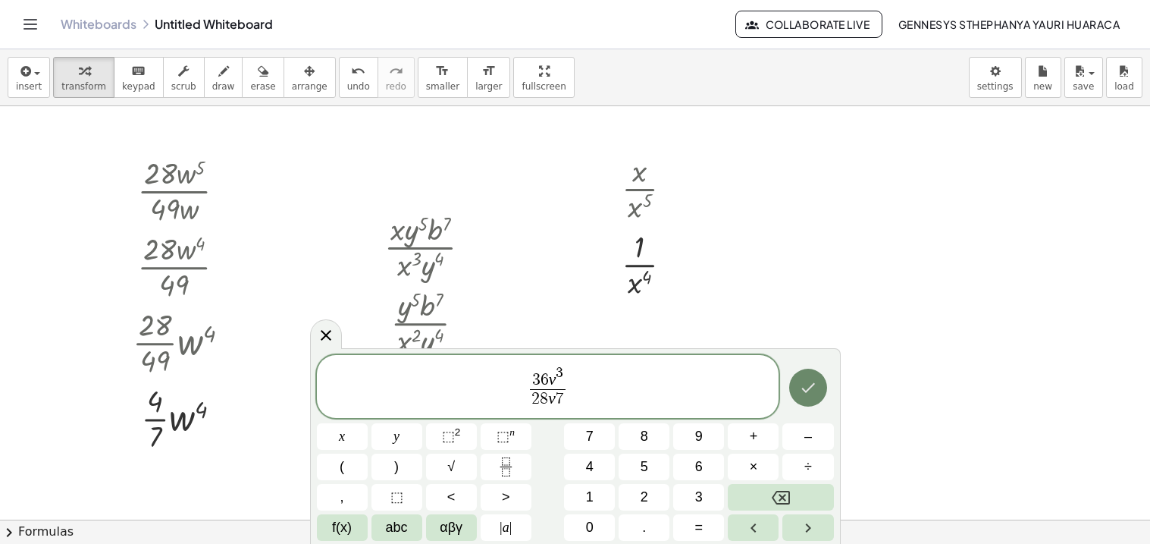
click at [809, 382] on icon "Done" at bounding box center [808, 387] width 18 height 18
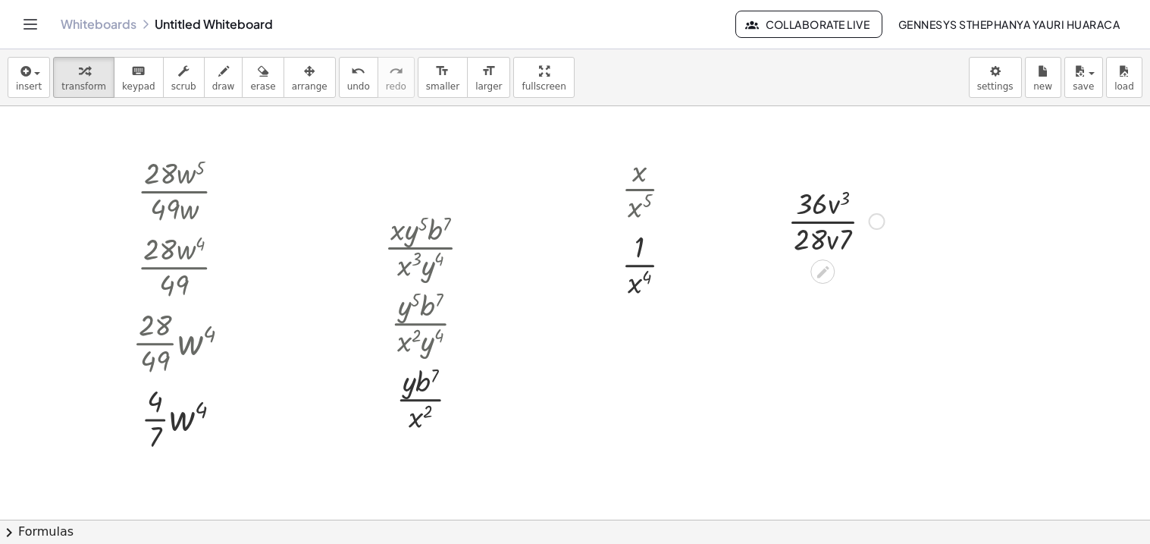
click at [799, 217] on div at bounding box center [836, 220] width 112 height 76
drag, startPoint x: 833, startPoint y: 243, endPoint x: 838, endPoint y: 210, distance: 32.9
click at [878, 227] on div at bounding box center [877, 221] width 17 height 17
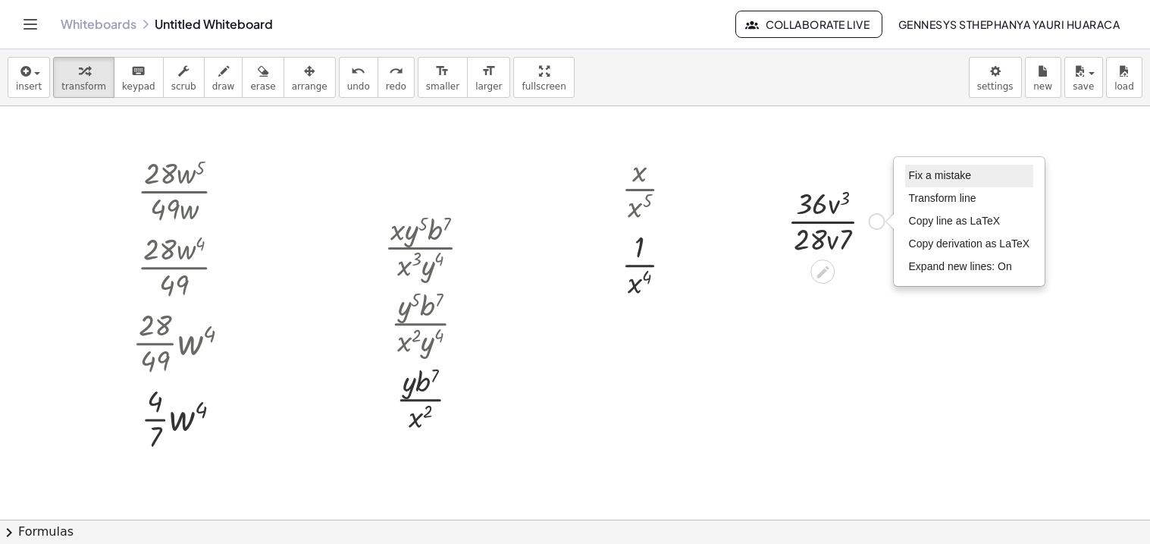
click at [958, 180] on span "Fix a mistake" at bounding box center [940, 175] width 62 height 12
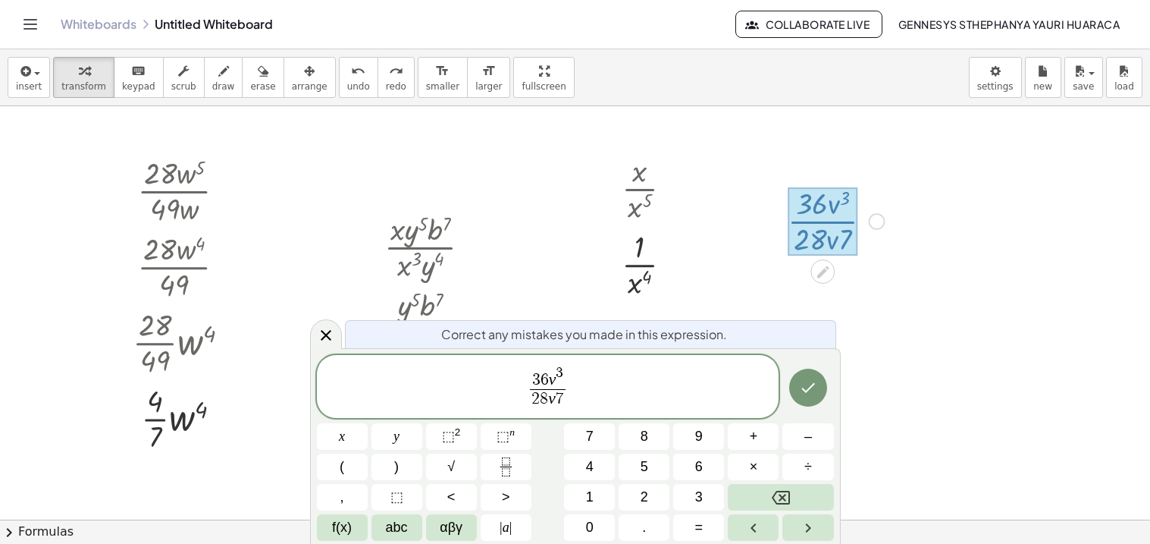
click at [591, 399] on span "3 6 v 3 2 8 v 7 ​ ​" at bounding box center [548, 387] width 463 height 47
click at [571, 397] on span "3 6 v 3 2 8 v 7 ​ ​" at bounding box center [548, 387] width 463 height 47
click at [564, 400] on span "2 8 v 7" at bounding box center [548, 399] width 36 height 20
click at [531, 434] on button "⬚ n" at bounding box center [506, 436] width 51 height 27
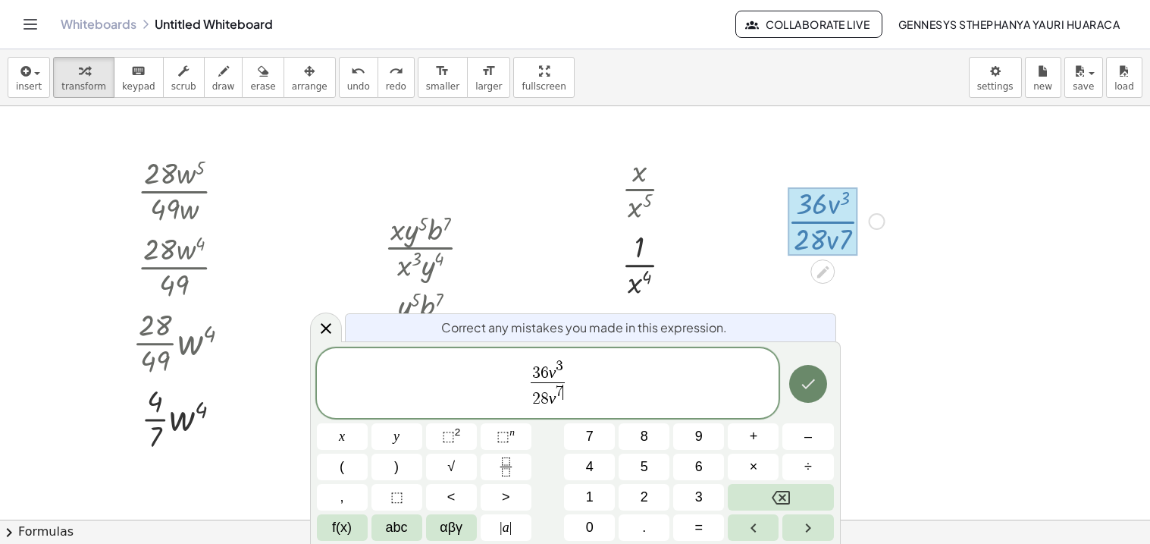
click at [808, 388] on icon "Done" at bounding box center [808, 384] width 18 height 18
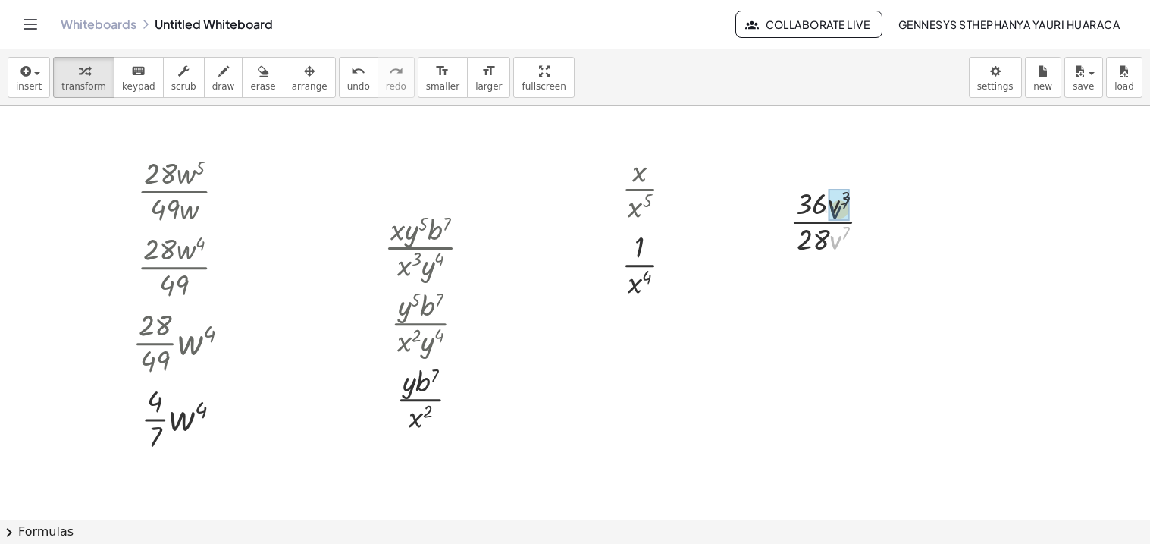
drag, startPoint x: 838, startPoint y: 232, endPoint x: 838, endPoint y: 199, distance: 33.4
click at [843, 203] on div at bounding box center [836, 220] width 108 height 76
drag, startPoint x: 832, startPoint y: 205, endPoint x: 839, endPoint y: 239, distance: 34.8
click at [817, 296] on div at bounding box center [836, 296] width 108 height 76
drag, startPoint x: 821, startPoint y: 284, endPoint x: 809, endPoint y: 309, distance: 28.5
